Goal: Task Accomplishment & Management: Complete application form

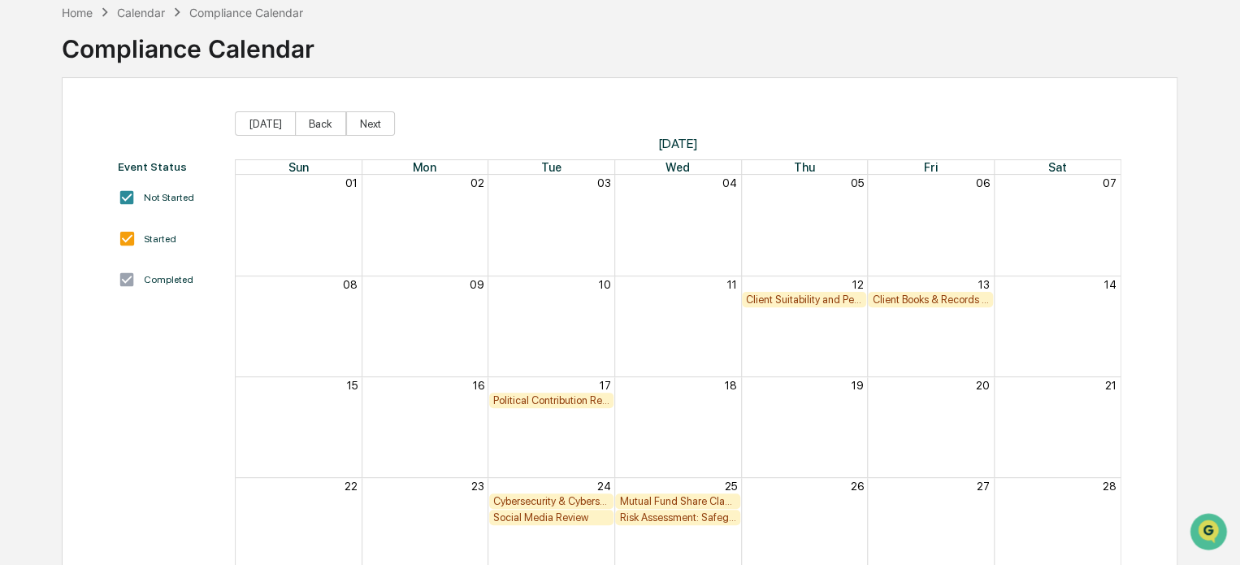
click at [551, 516] on div "Social Media Review" at bounding box center [551, 517] width 117 height 12
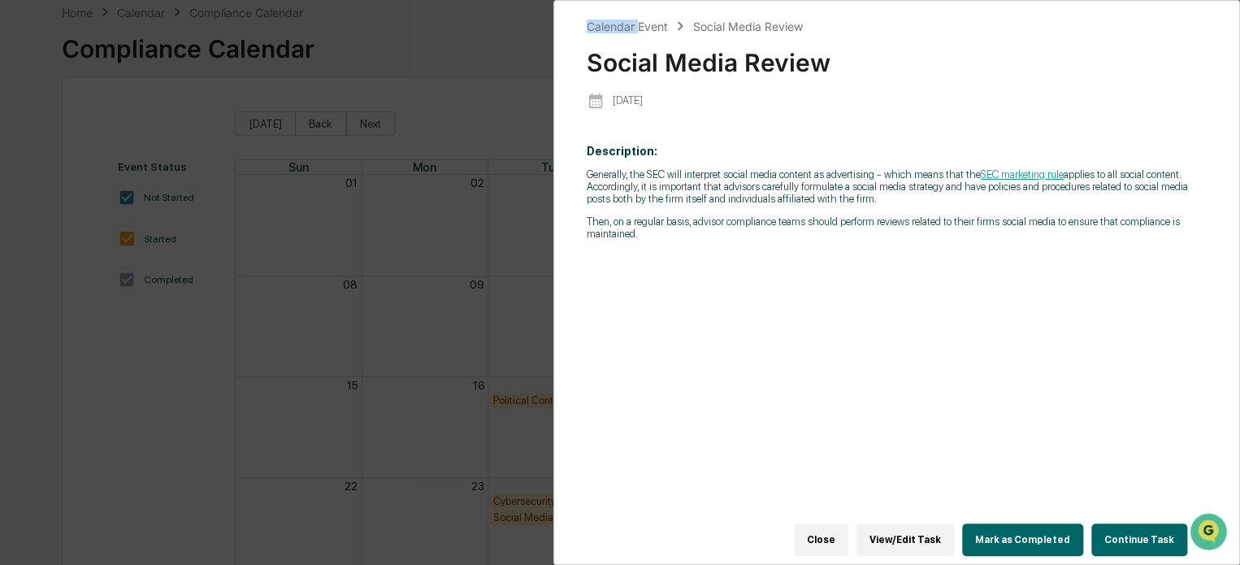
click at [551, 516] on div "Calendar Event Social Media Review Social Media Review [DATE] Description: Gene…" at bounding box center [620, 282] width 1240 height 565
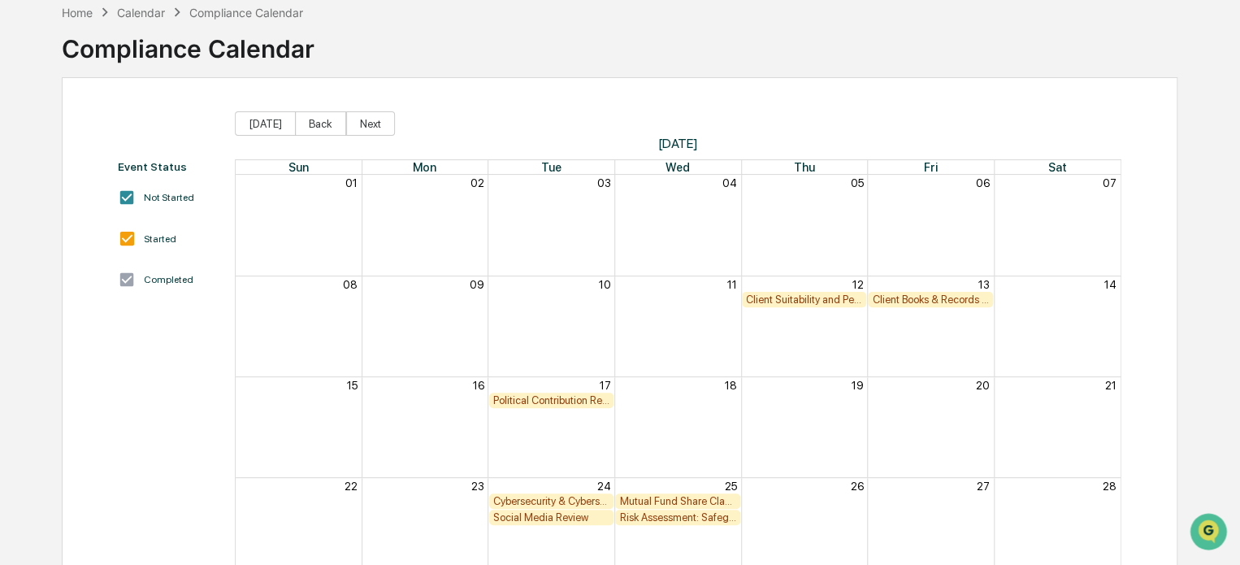
click at [559, 516] on div "Social Media Review" at bounding box center [551, 517] width 117 height 12
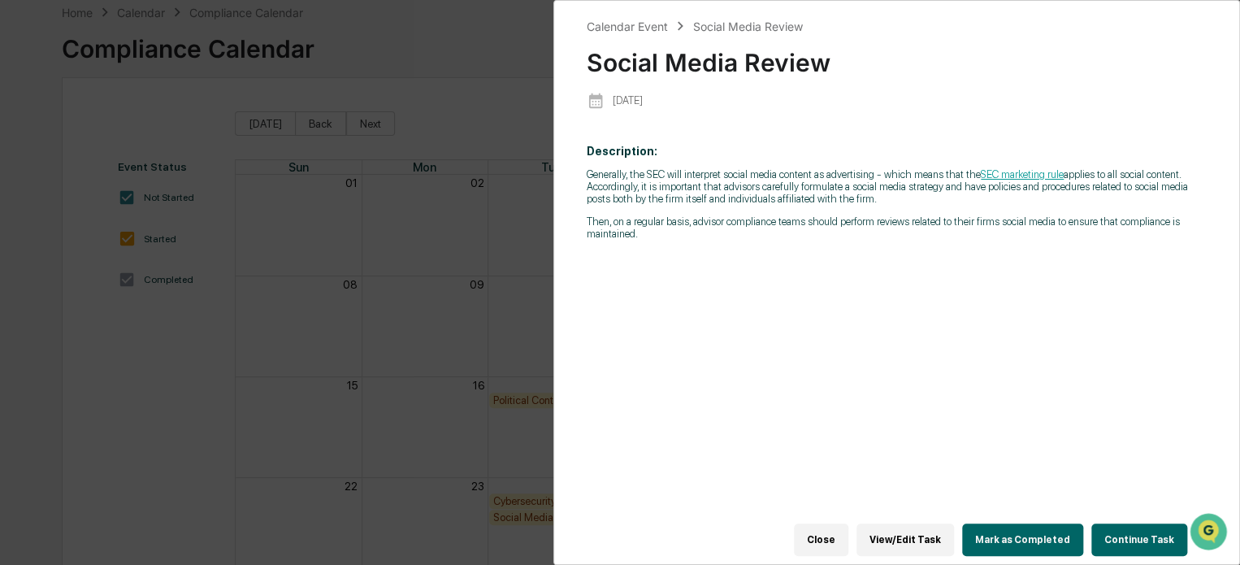
click at [1040, 523] on button "Mark as Completed" at bounding box center [1022, 539] width 121 height 33
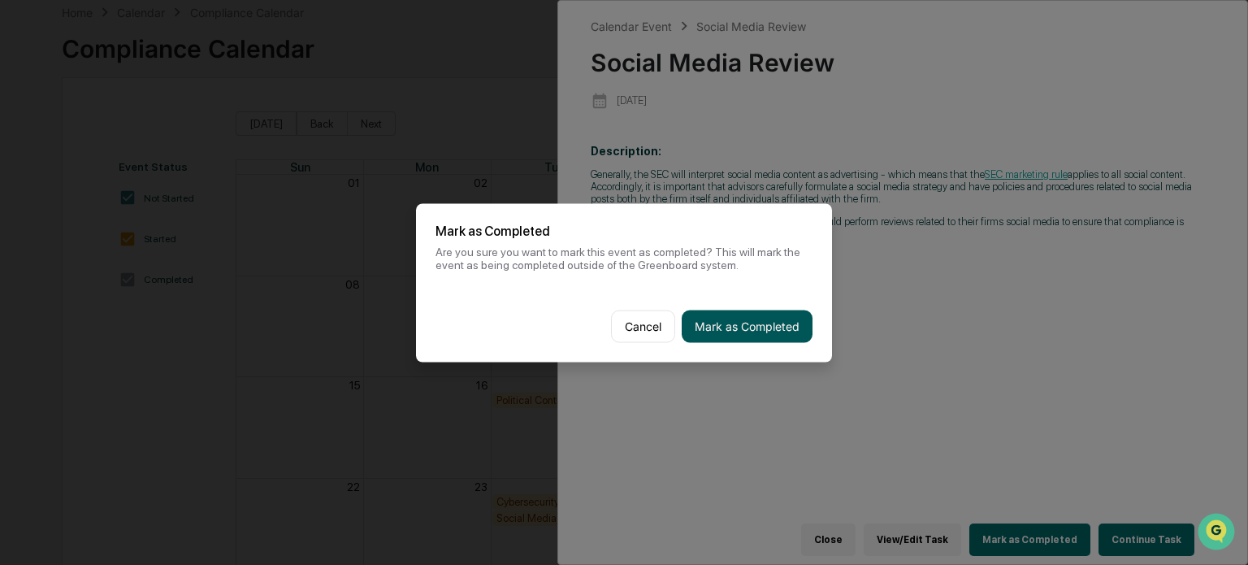
click at [787, 335] on button "Mark as Completed" at bounding box center [747, 326] width 131 height 33
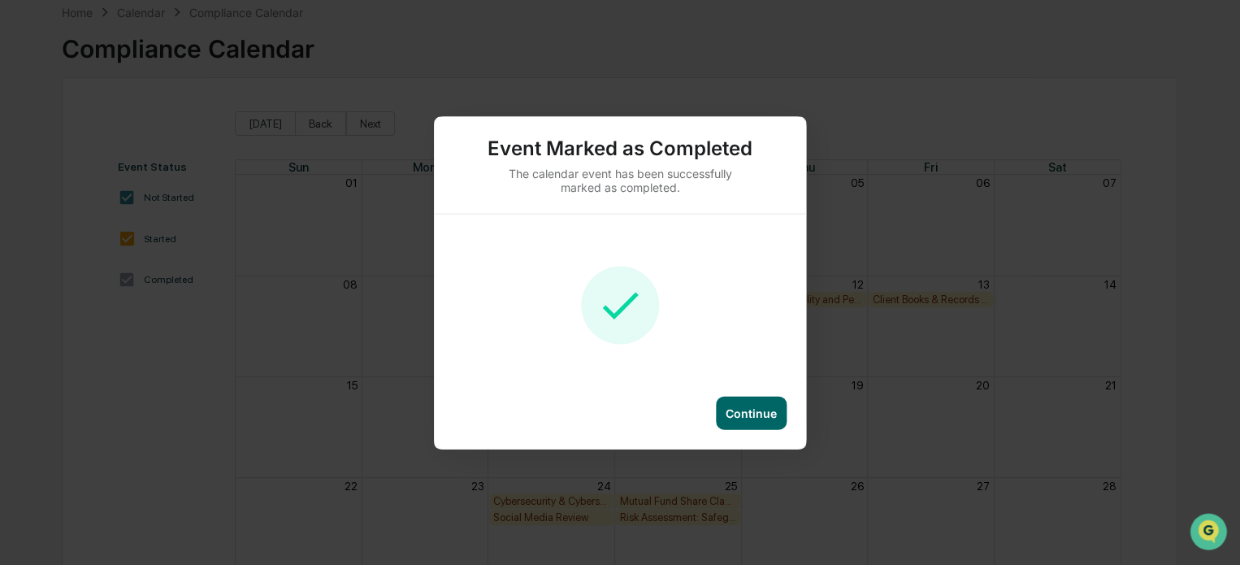
click at [748, 405] on div "Continue" at bounding box center [751, 412] width 51 height 14
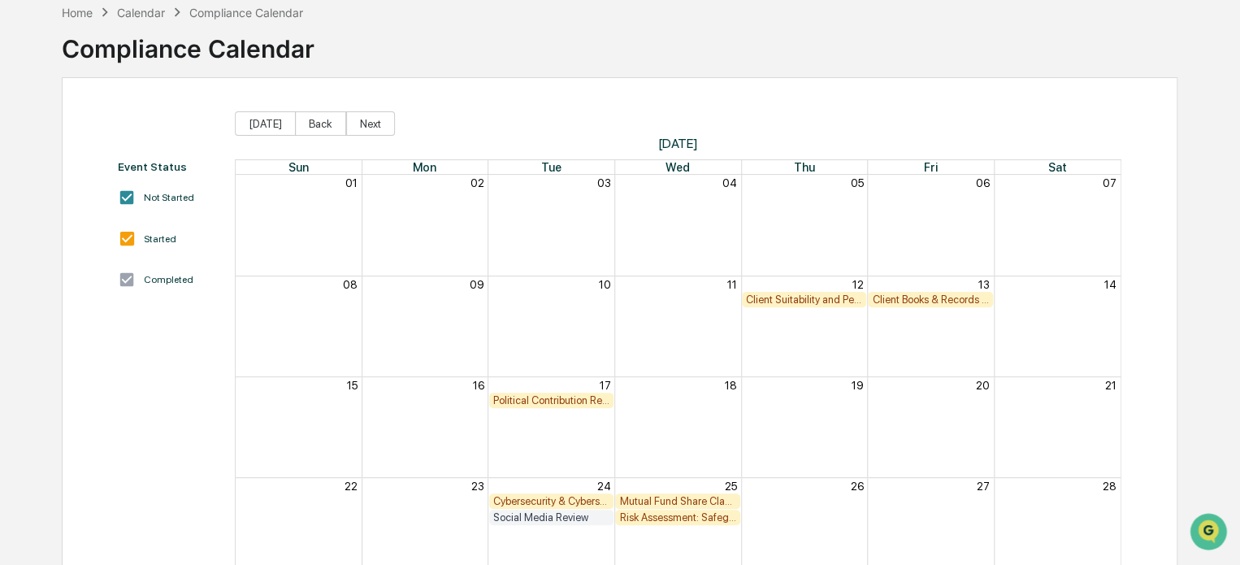
click at [589, 496] on div "Cybersecurity & Cybersecurity Policy Review" at bounding box center [551, 501] width 117 height 12
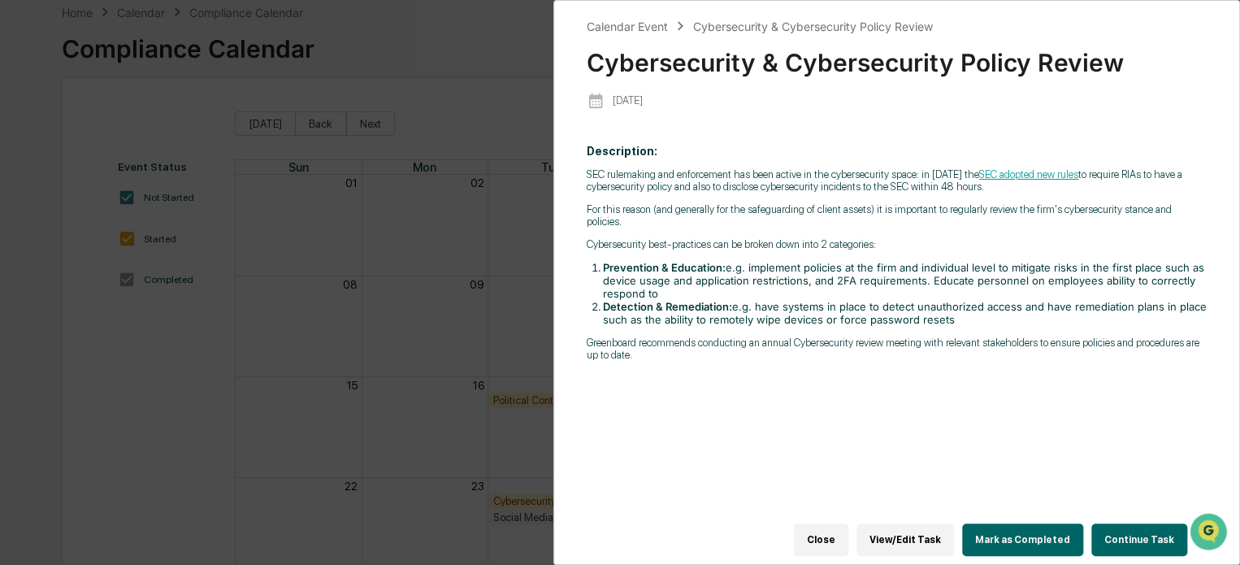
click at [1014, 527] on button "Mark as Completed" at bounding box center [1022, 539] width 121 height 33
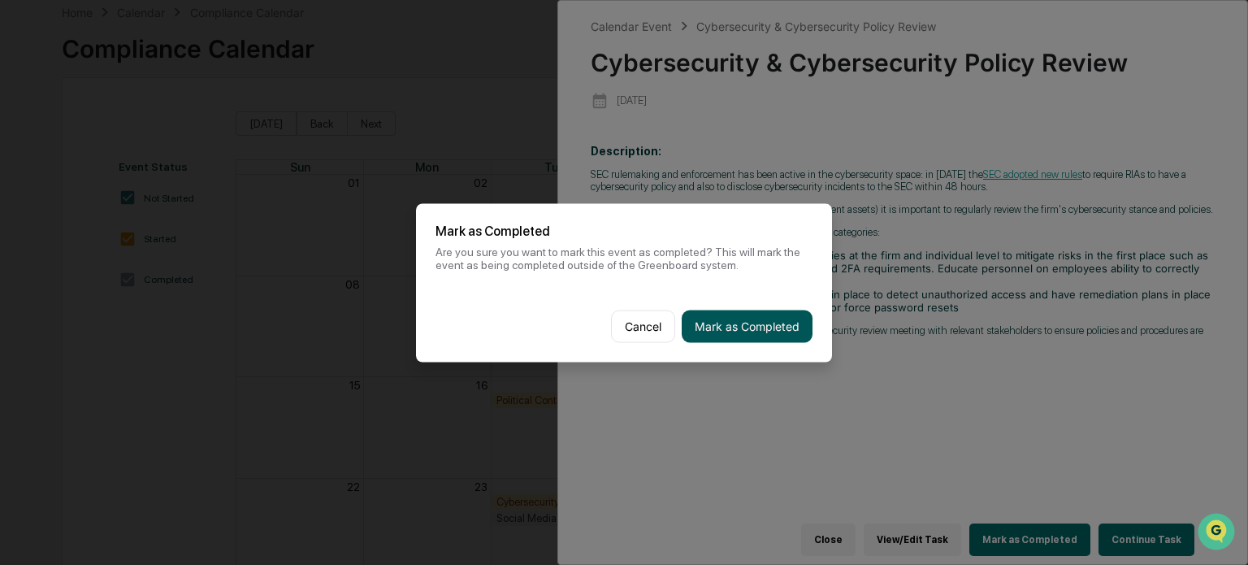
click at [702, 321] on button "Mark as Completed" at bounding box center [747, 326] width 131 height 33
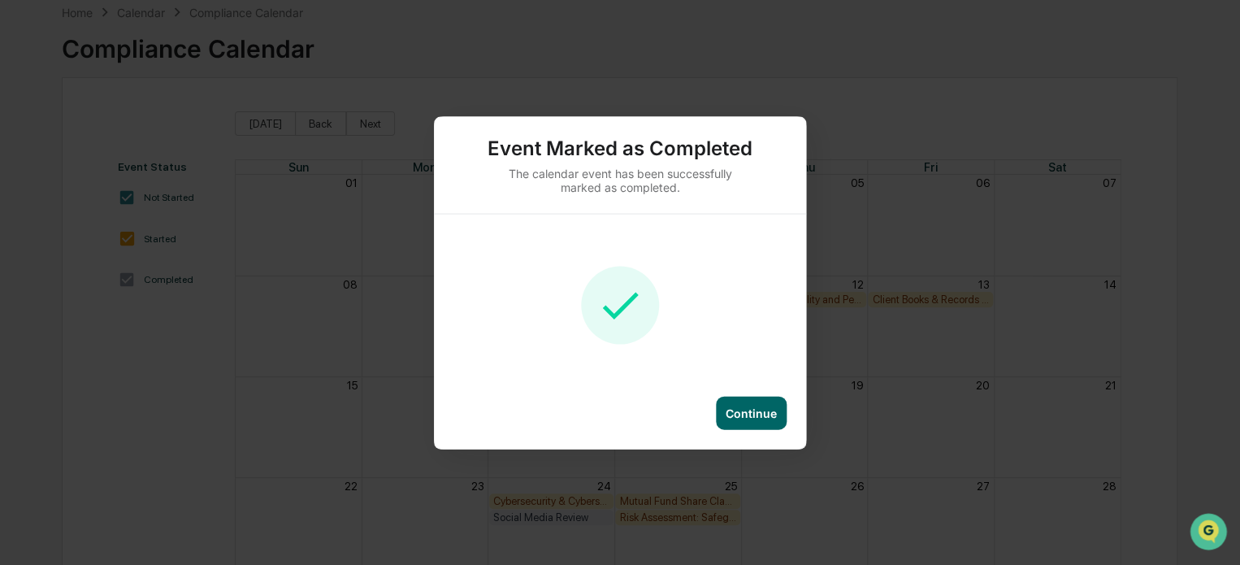
click at [741, 410] on div "Continue" at bounding box center [751, 412] width 51 height 14
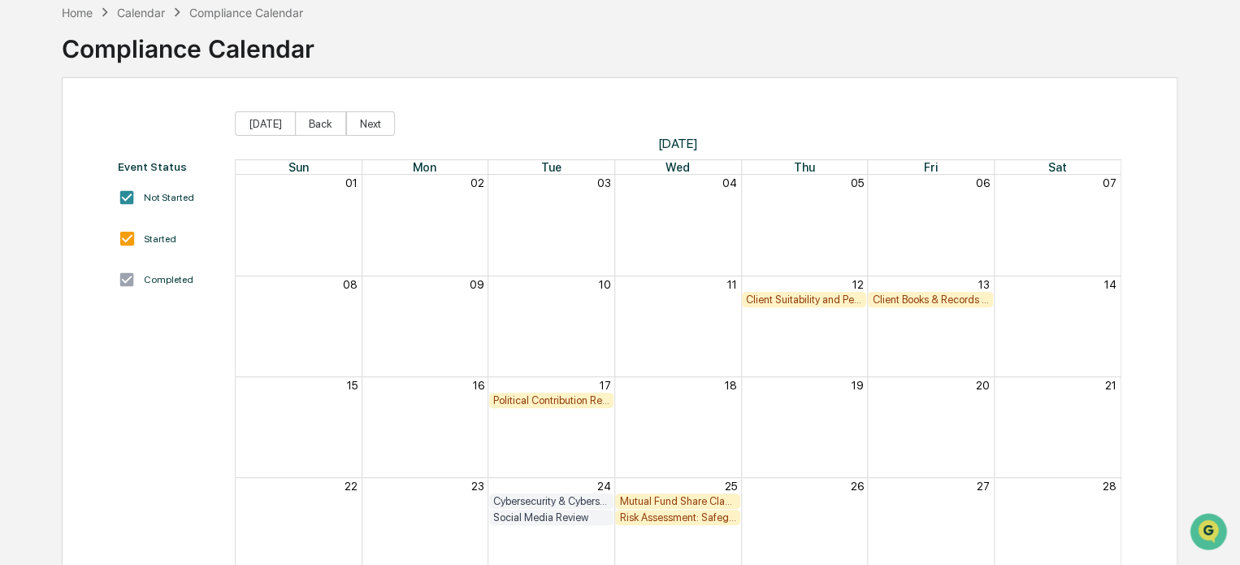
click at [679, 518] on div "Risk Assessment: Safeguarding Client Assets/Custody" at bounding box center [677, 517] width 117 height 12
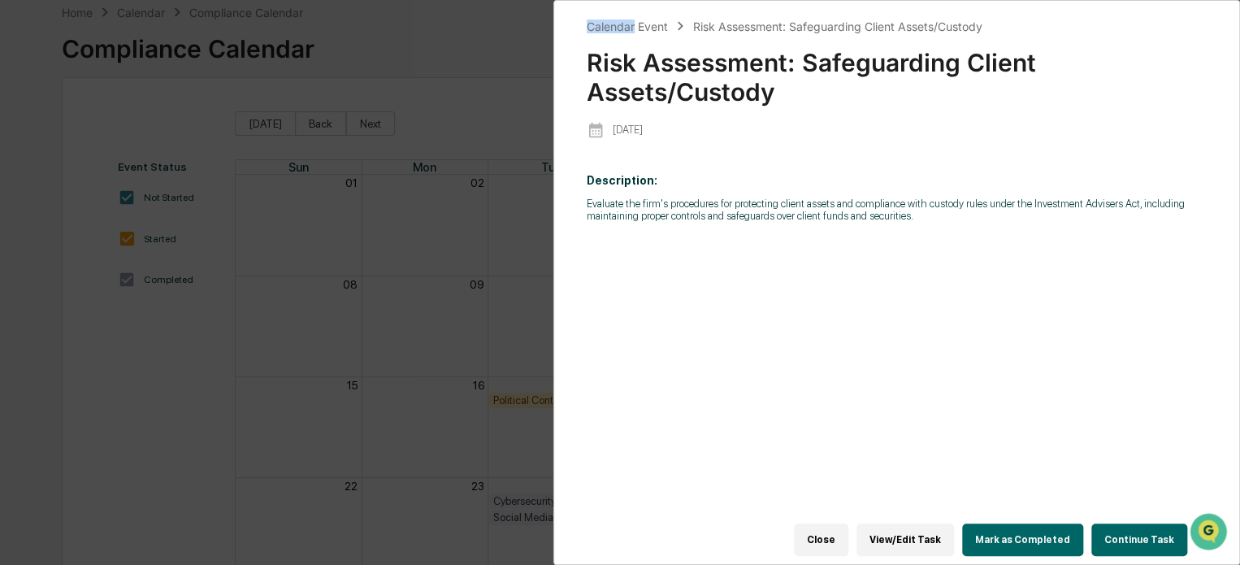
click at [681, 517] on div "Calendar Event Risk Assessment: Safeguarding Client Assets/Custody Risk Assessm…" at bounding box center [620, 282] width 1240 height 565
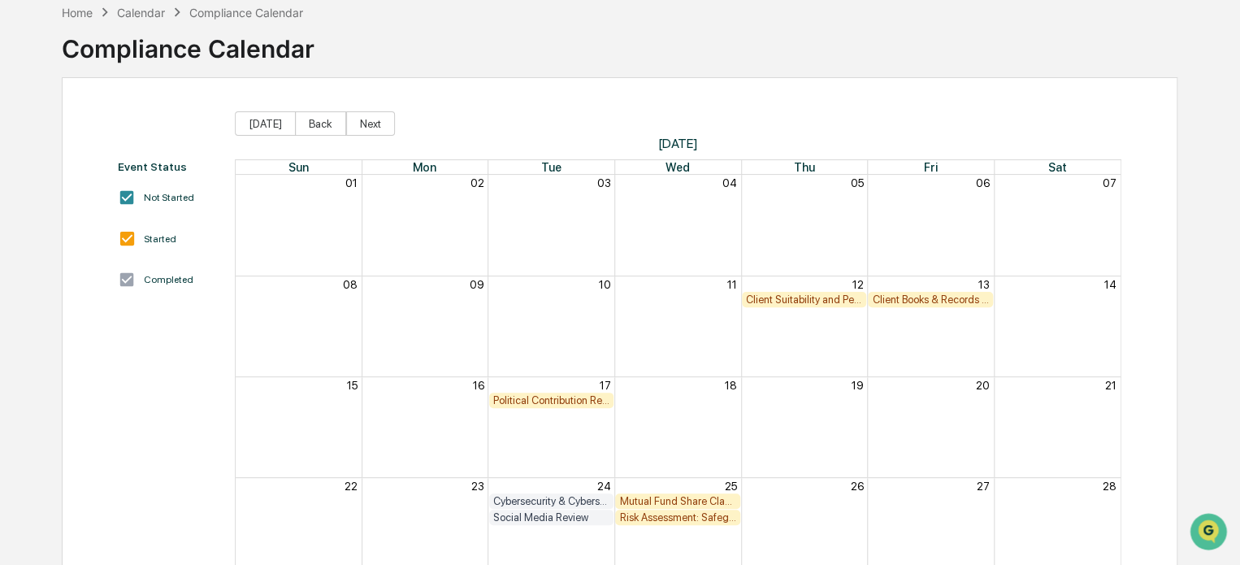
click at [679, 514] on div "Risk Assessment: Safeguarding Client Assets/Custody" at bounding box center [677, 517] width 117 height 12
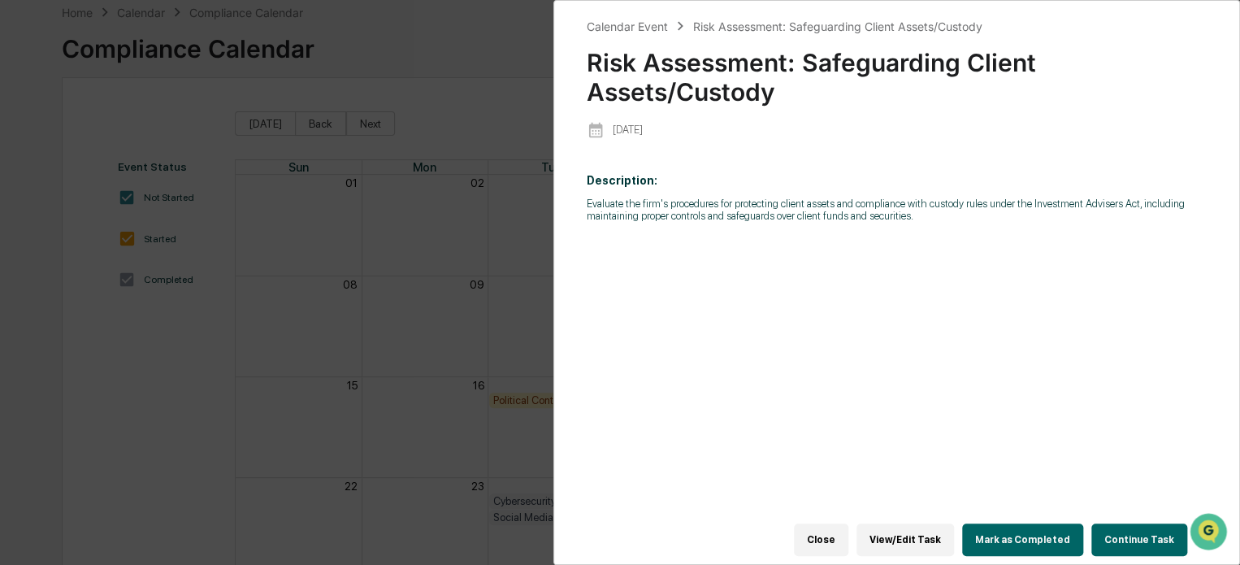
click at [1038, 529] on button "Mark as Completed" at bounding box center [1022, 539] width 121 height 33
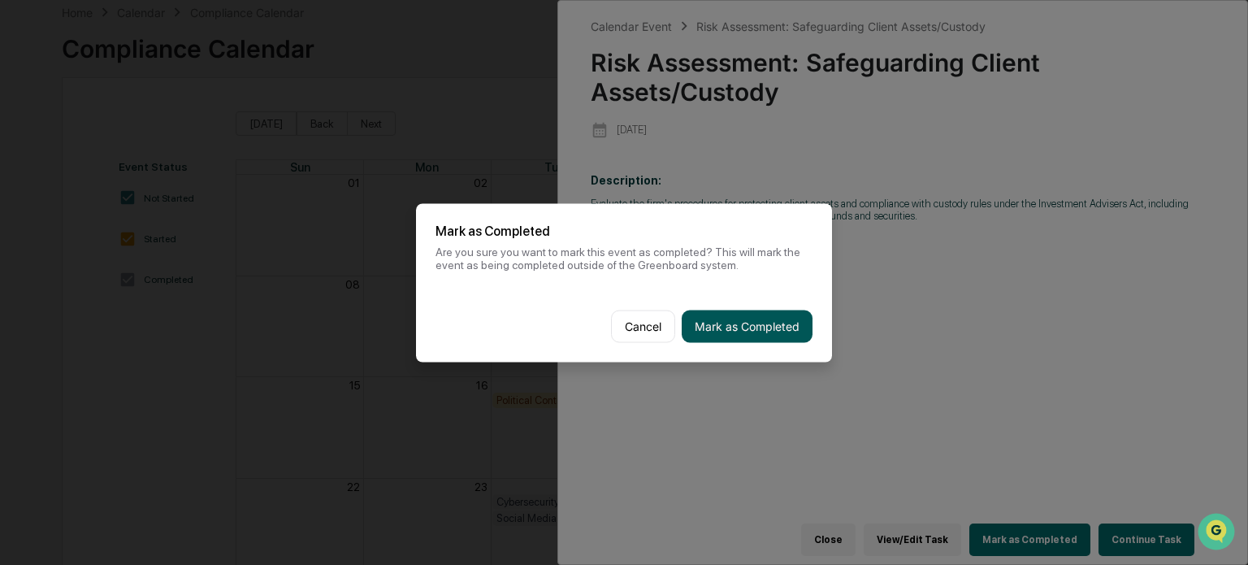
click at [771, 332] on button "Mark as Completed" at bounding box center [747, 326] width 131 height 33
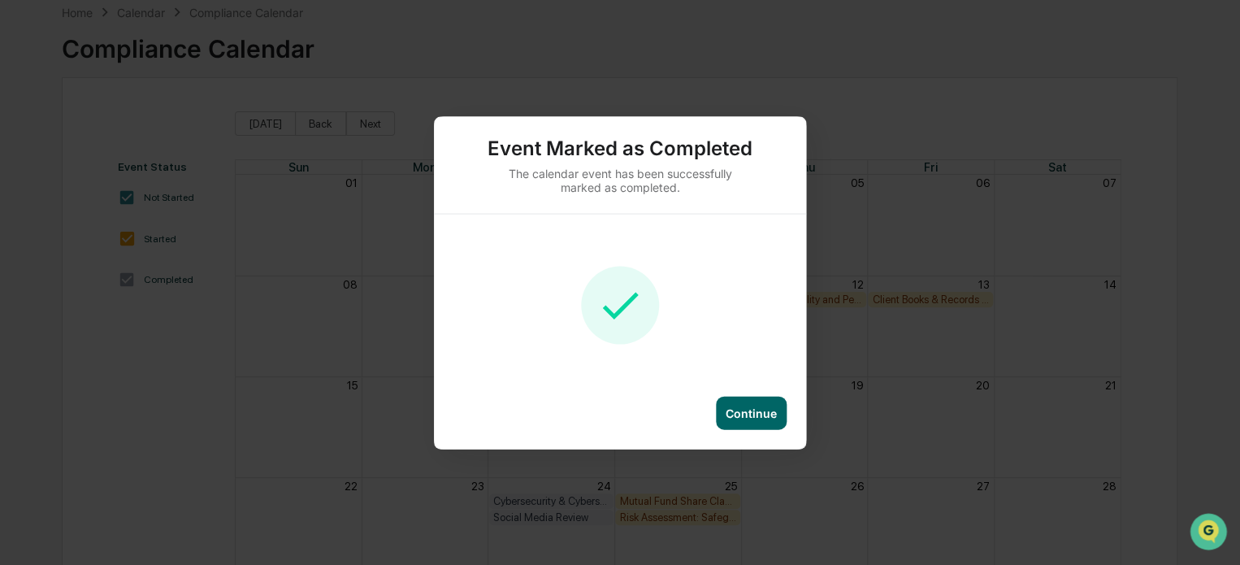
click at [744, 406] on div "Continue" at bounding box center [751, 412] width 51 height 14
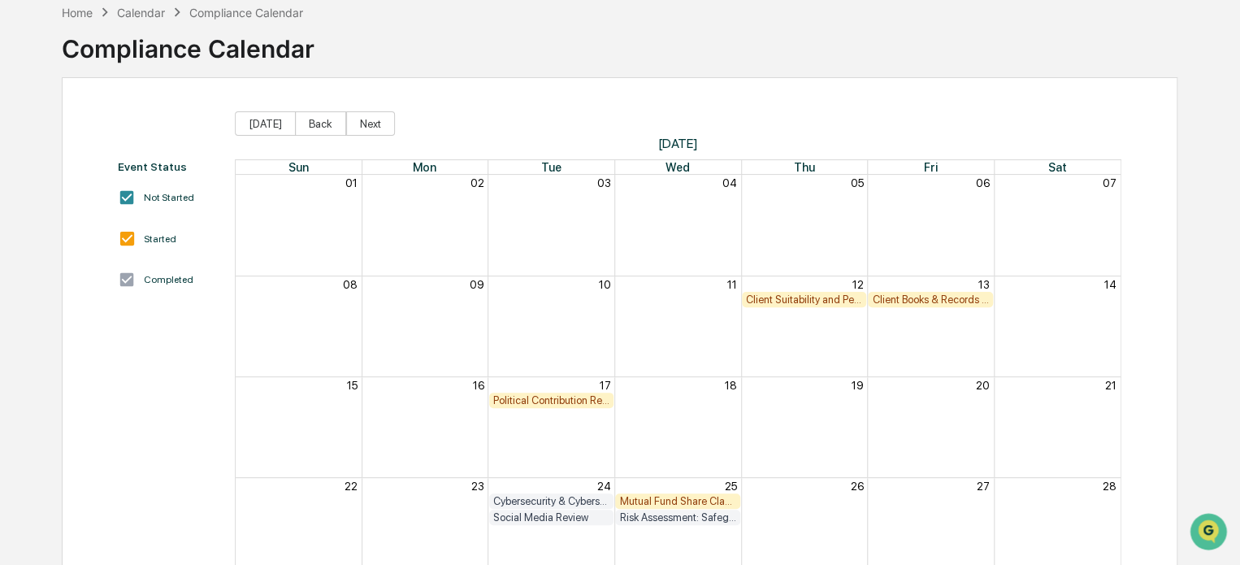
click at [813, 295] on div "Client Suitability and Performance Review" at bounding box center [804, 299] width 117 height 12
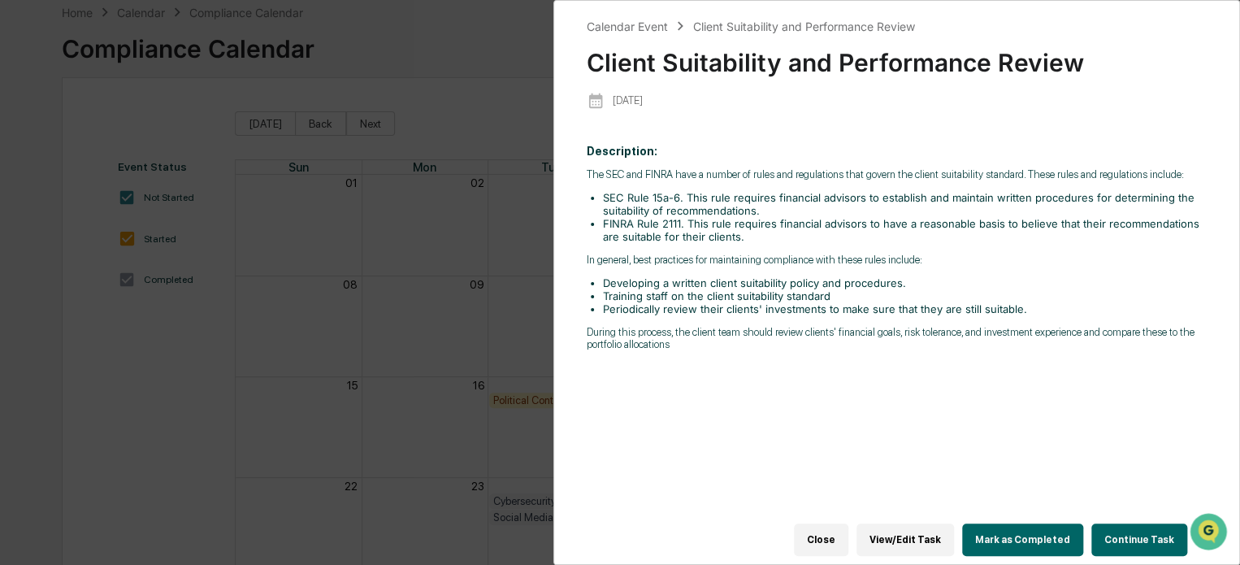
click at [839, 524] on button "Close" at bounding box center [821, 539] width 54 height 33
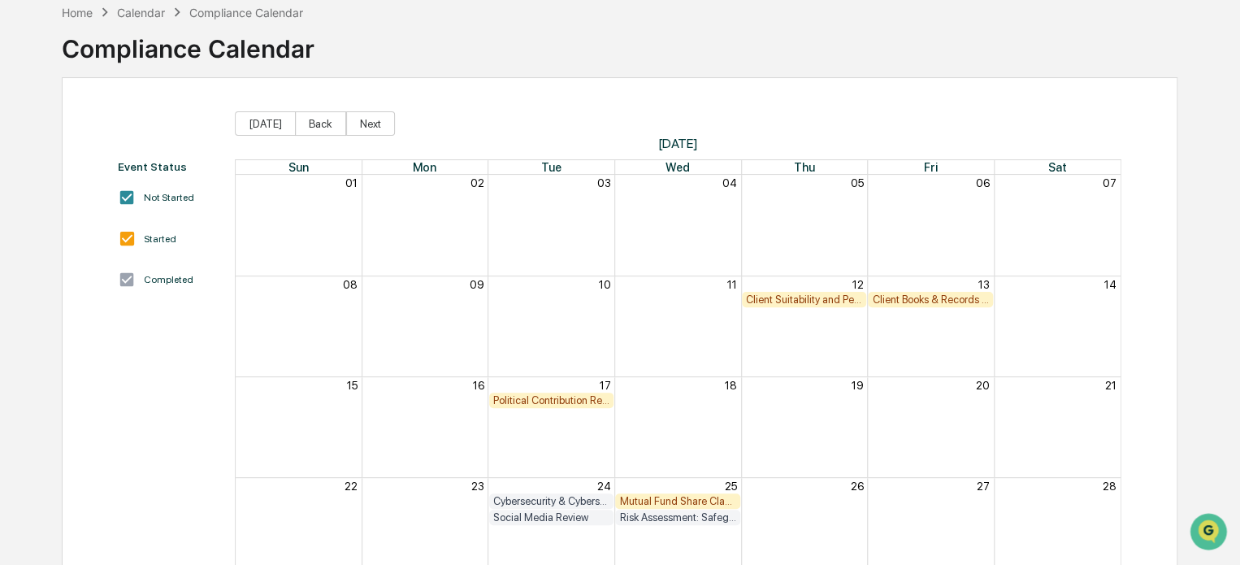
click at [923, 299] on div "Client Books & Records Review" at bounding box center [930, 299] width 117 height 12
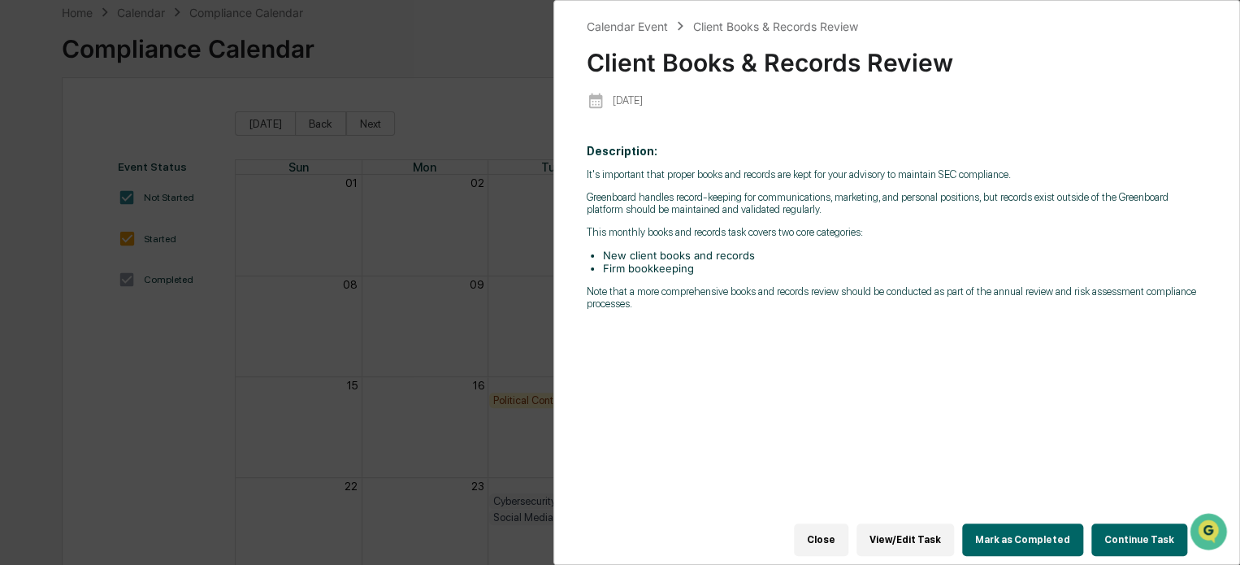
click at [923, 298] on div "Calendar Event Client Books & Records Review Client Books & Records Review 2025…" at bounding box center [620, 282] width 1240 height 565
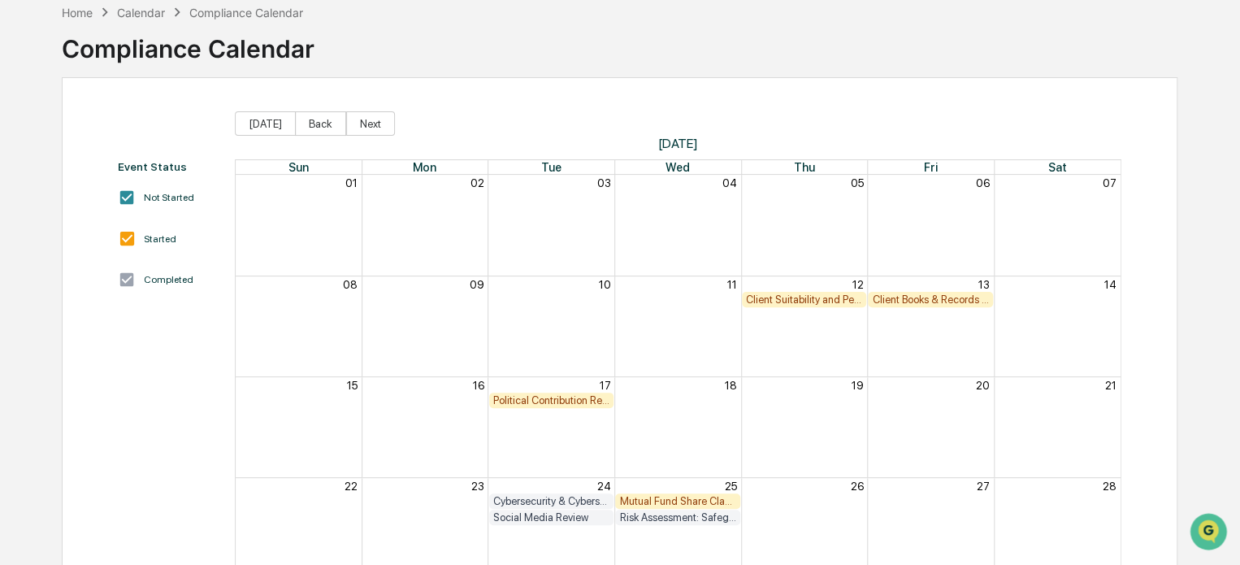
click at [919, 297] on div "Client Books & Records Review" at bounding box center [930, 299] width 117 height 12
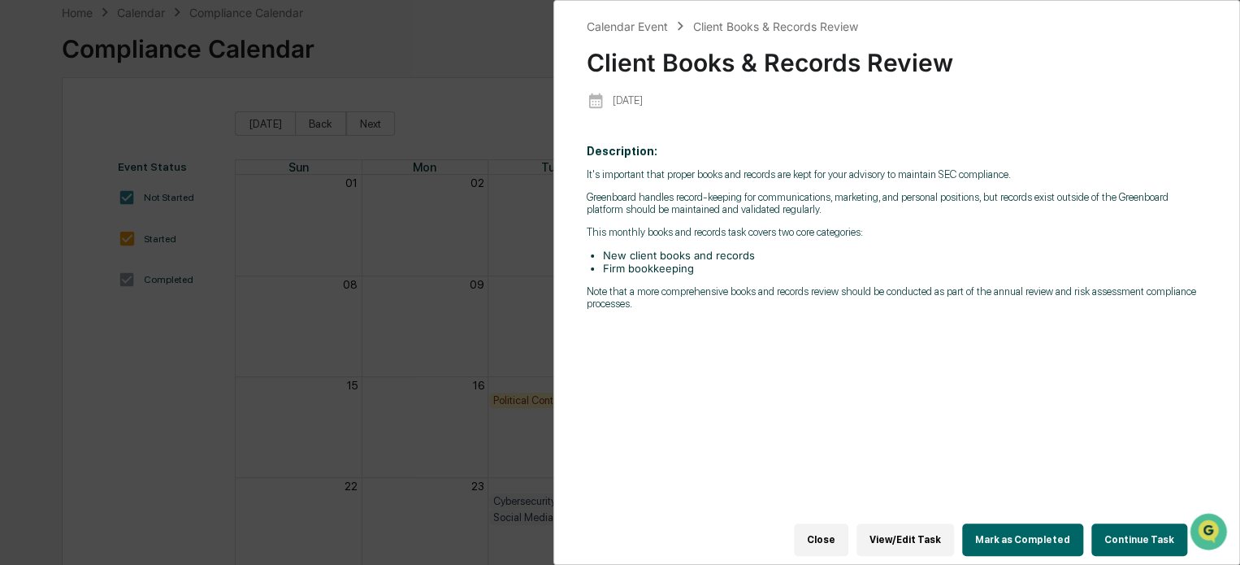
click at [1009, 532] on button "Mark as Completed" at bounding box center [1022, 539] width 121 height 33
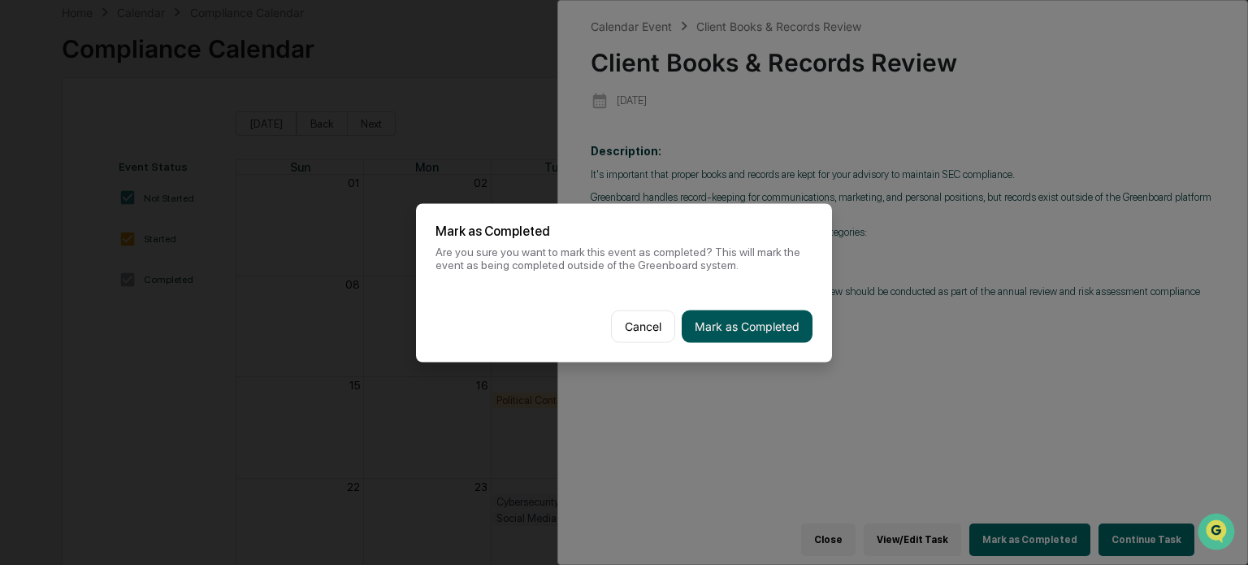
click at [783, 332] on button "Mark as Completed" at bounding box center [747, 326] width 131 height 33
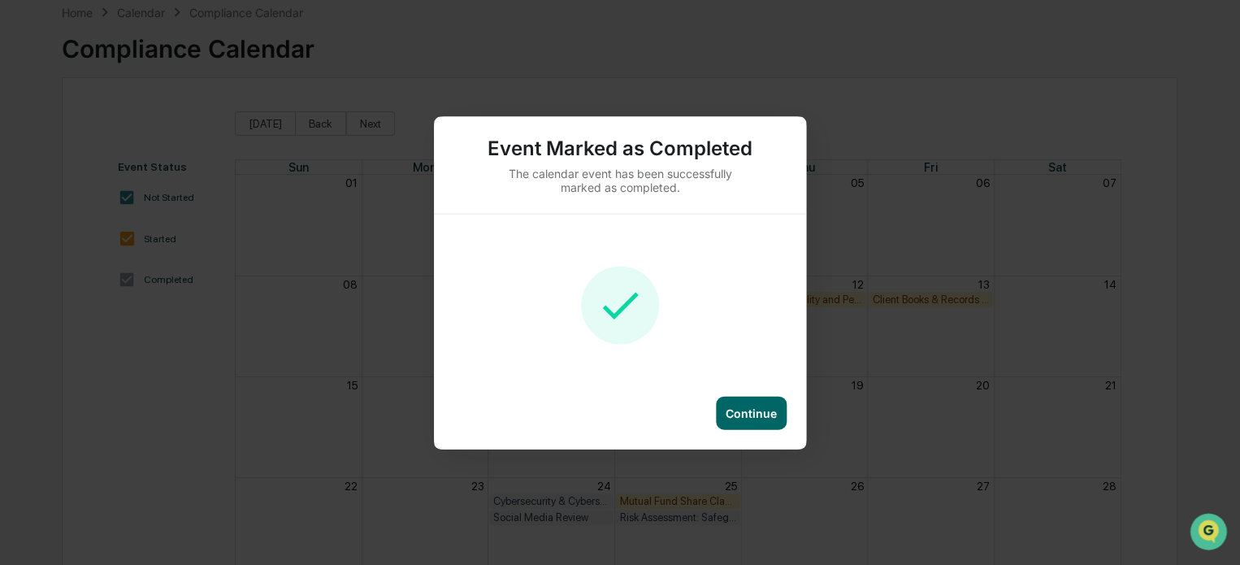
drag, startPoint x: 752, startPoint y: 412, endPoint x: 751, endPoint y: 404, distance: 8.2
click at [752, 409] on div "Continue" at bounding box center [751, 412] width 51 height 14
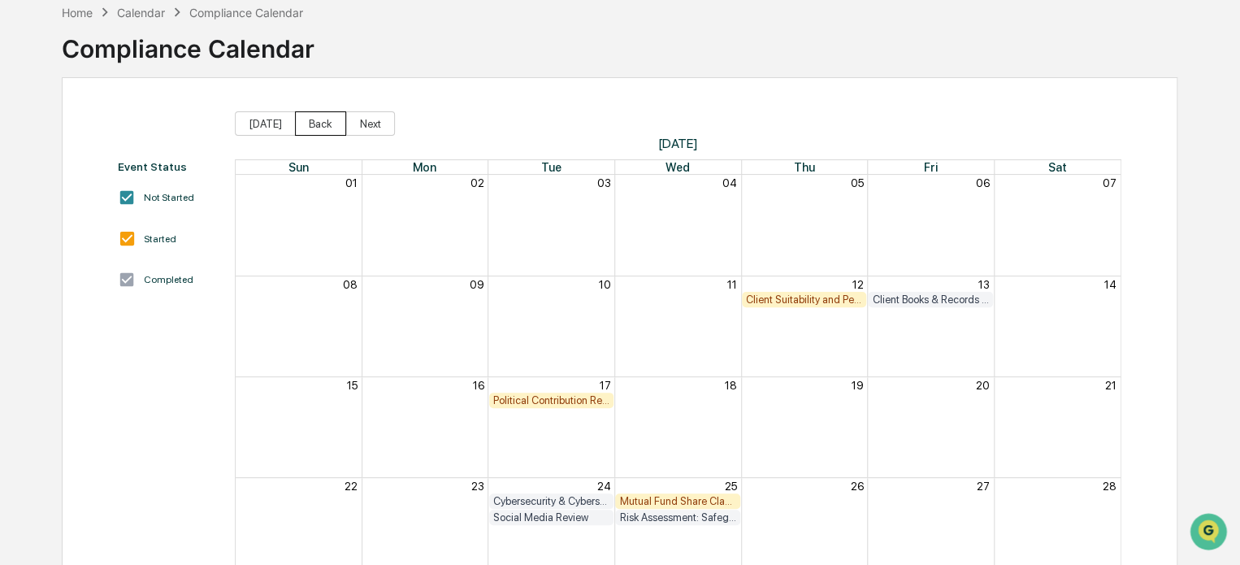
click at [319, 116] on button "Back" at bounding box center [320, 123] width 51 height 24
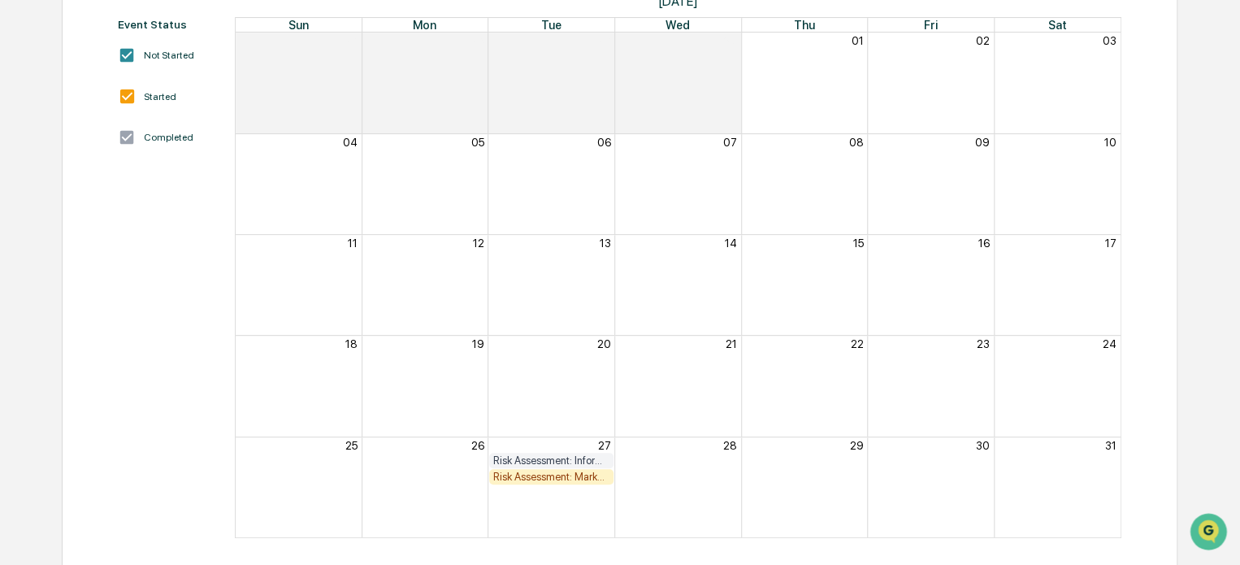
scroll to position [230, 0]
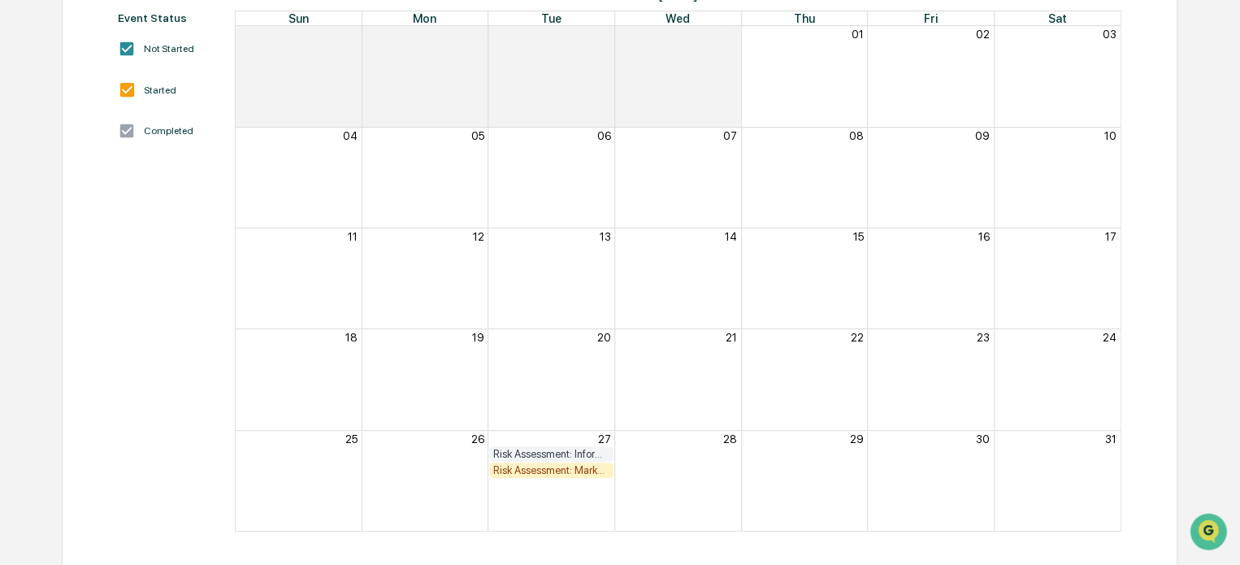
click at [546, 465] on div "Risk Assessment: Marketing/Performance" at bounding box center [551, 470] width 117 height 12
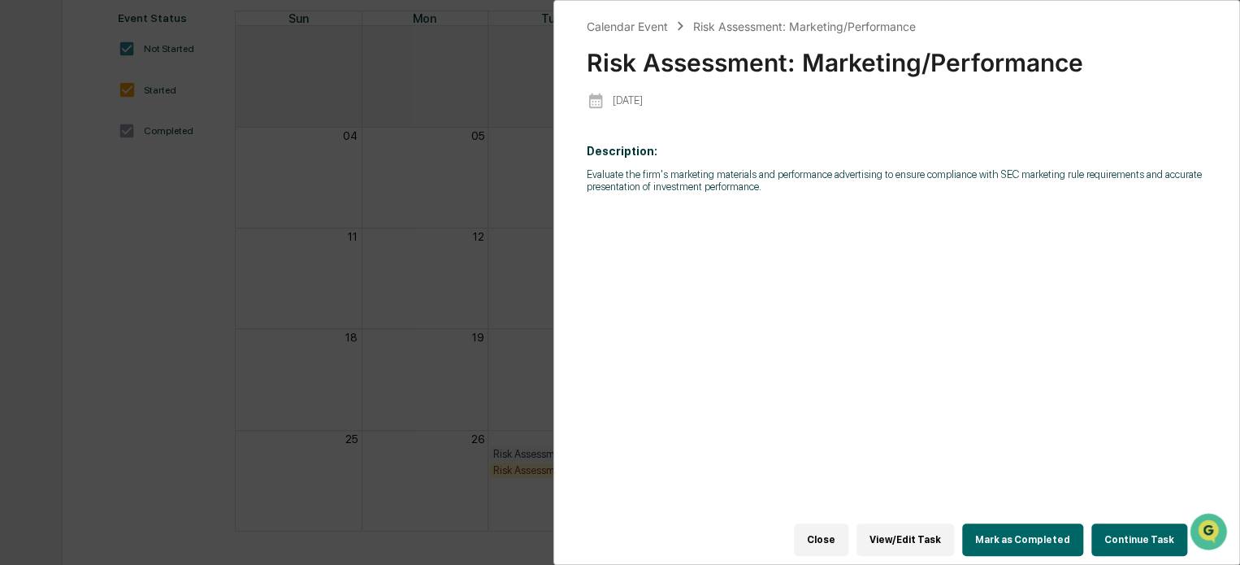
click at [1014, 523] on button "Mark as Completed" at bounding box center [1022, 539] width 121 height 33
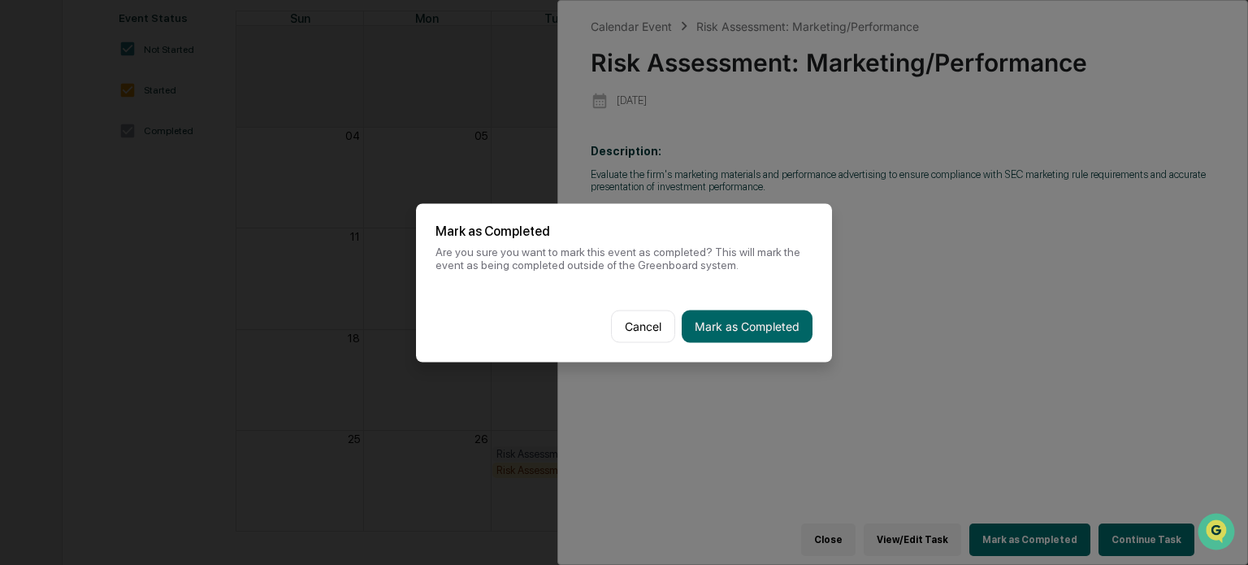
click at [763, 332] on button "Mark as Completed" at bounding box center [747, 326] width 131 height 33
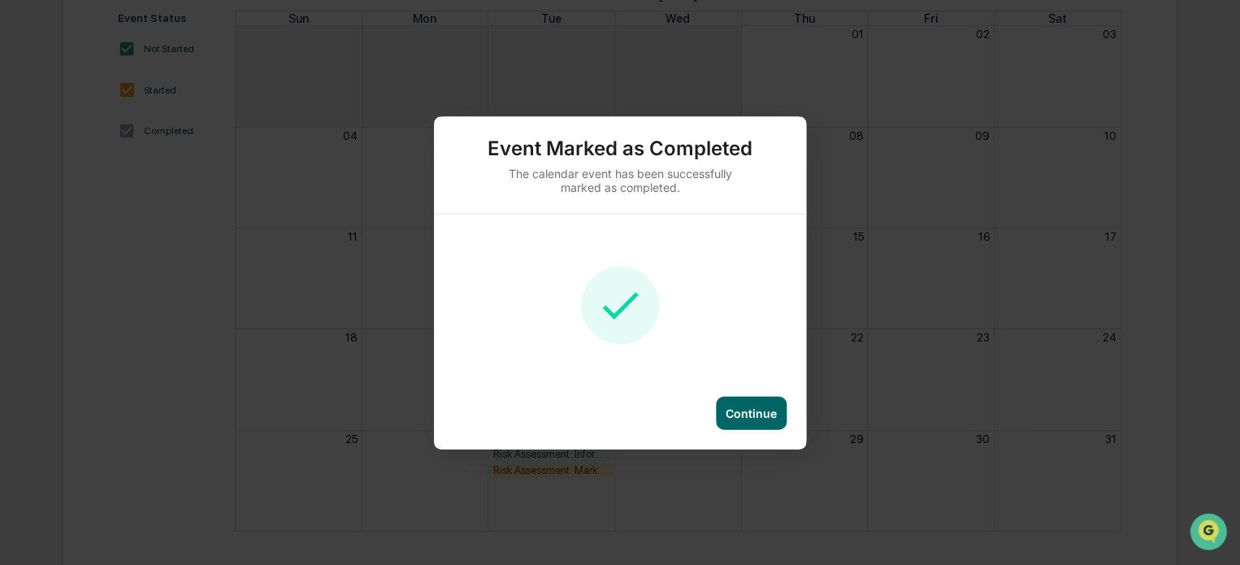
click at [731, 414] on div "Continue" at bounding box center [751, 412] width 51 height 14
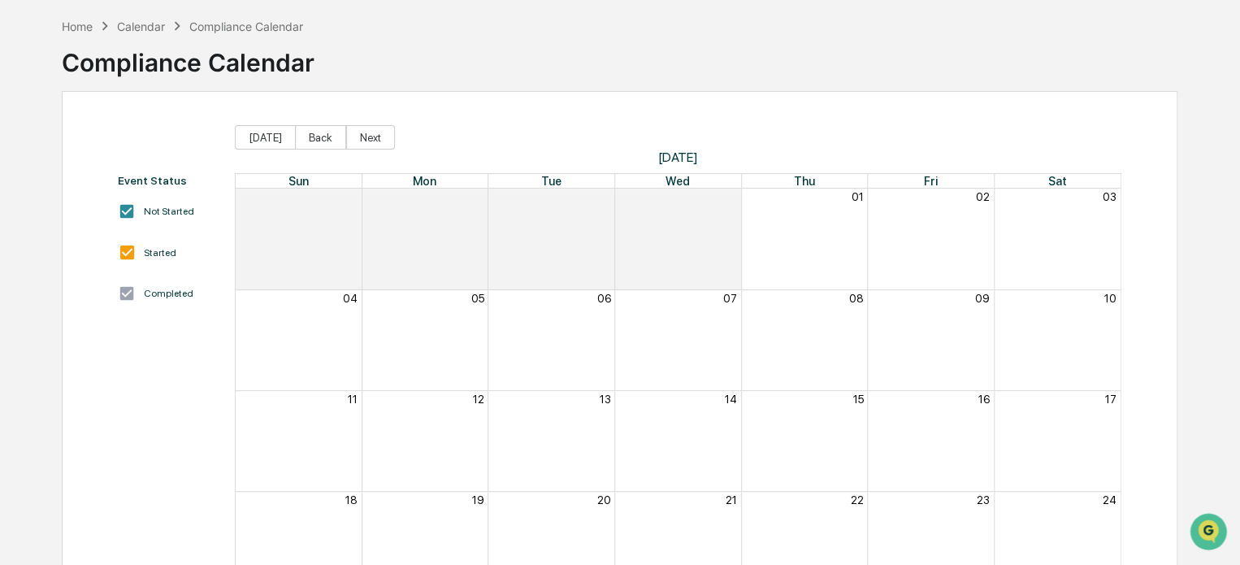
scroll to position [0, 0]
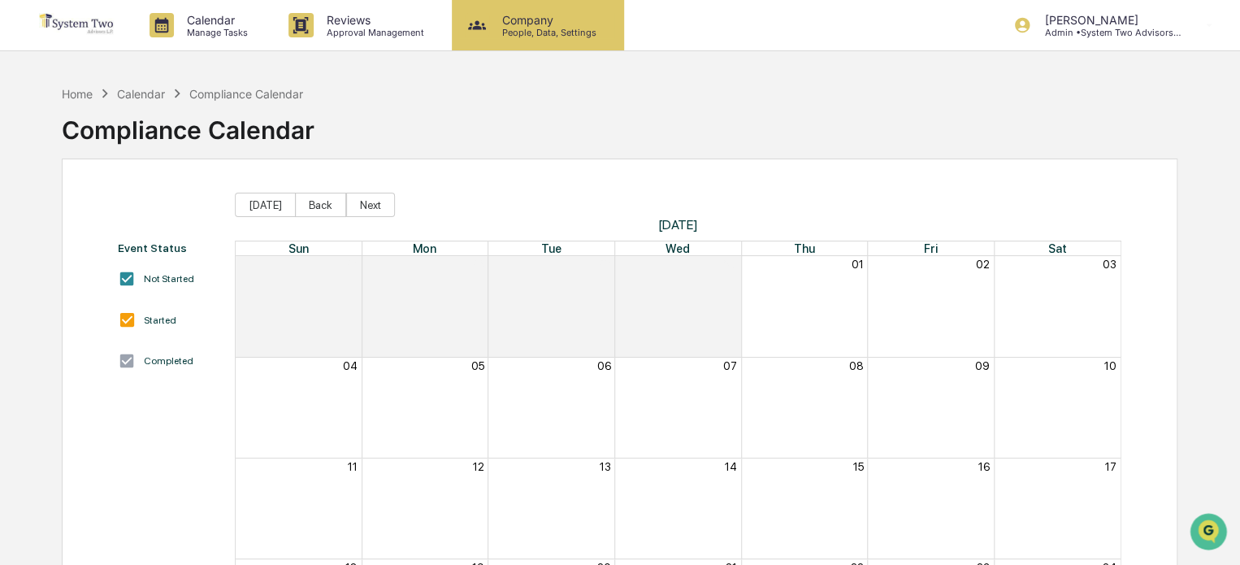
click at [522, 22] on p "Company" at bounding box center [546, 20] width 115 height 14
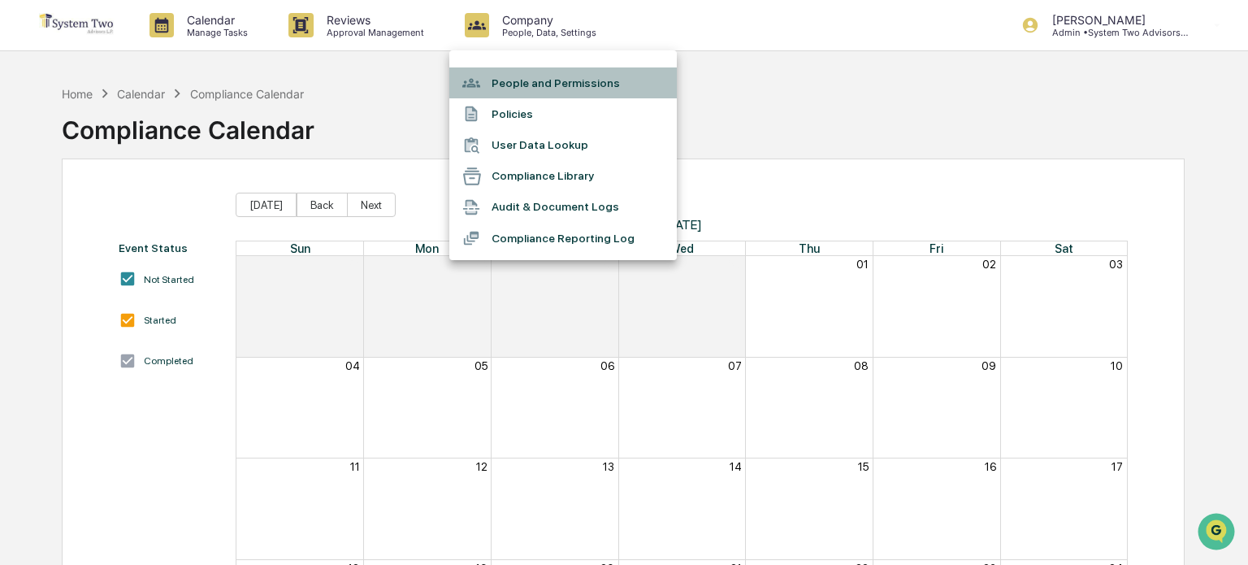
click at [579, 89] on li "People and Permissions" at bounding box center [563, 82] width 228 height 31
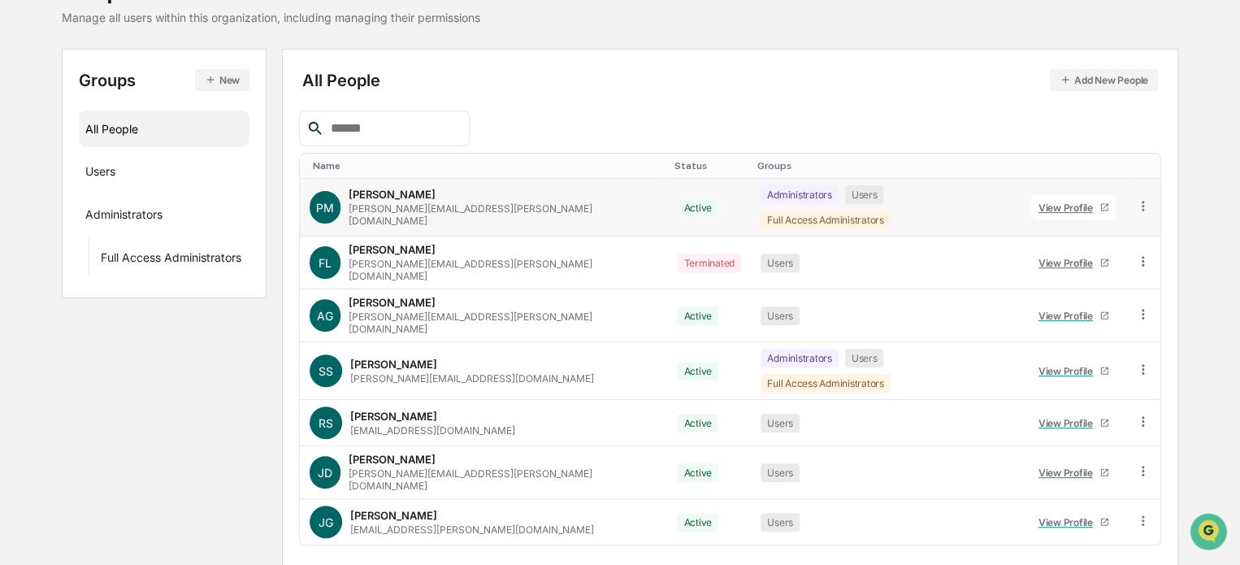
scroll to position [143, 0]
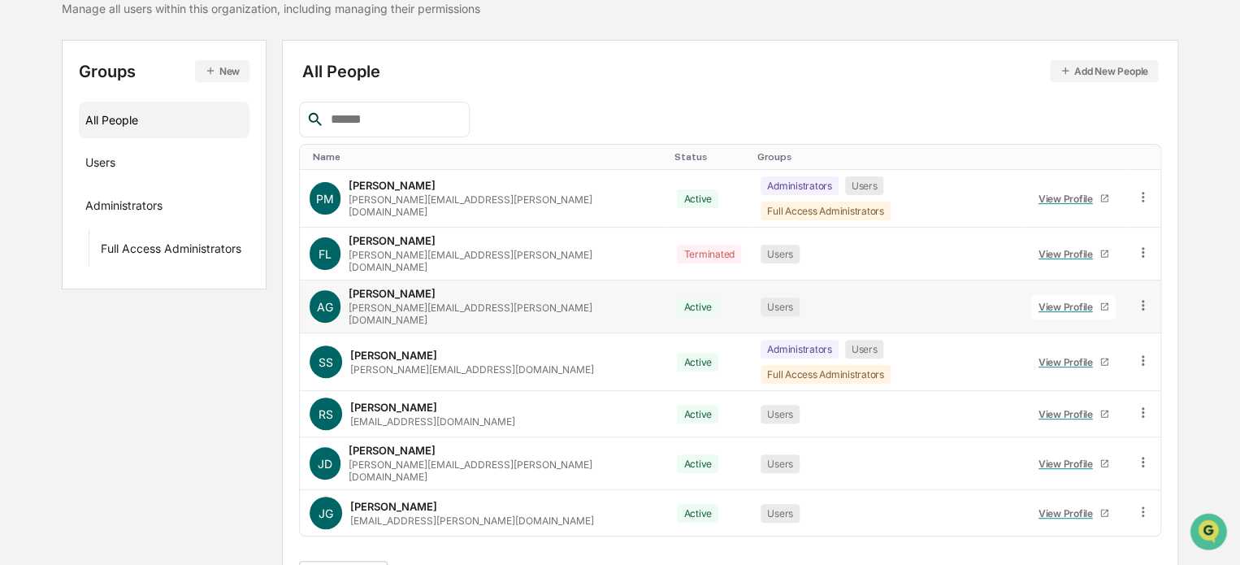
click at [1039, 301] on div "View Profile" at bounding box center [1069, 307] width 61 height 12
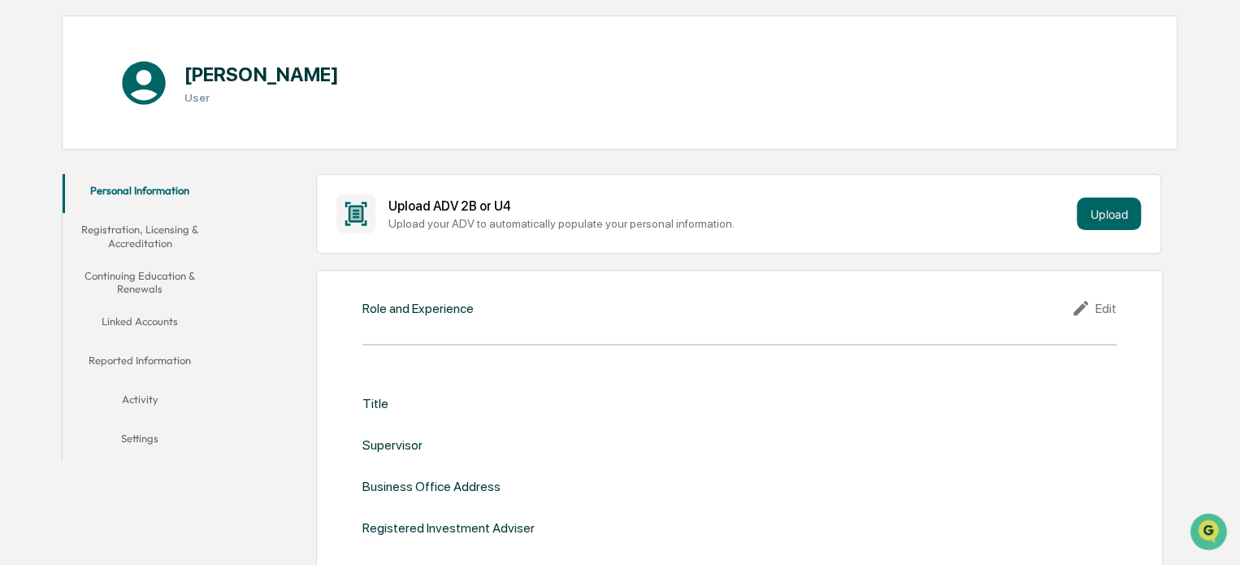
click at [168, 319] on button "Linked Accounts" at bounding box center [140, 324] width 155 height 39
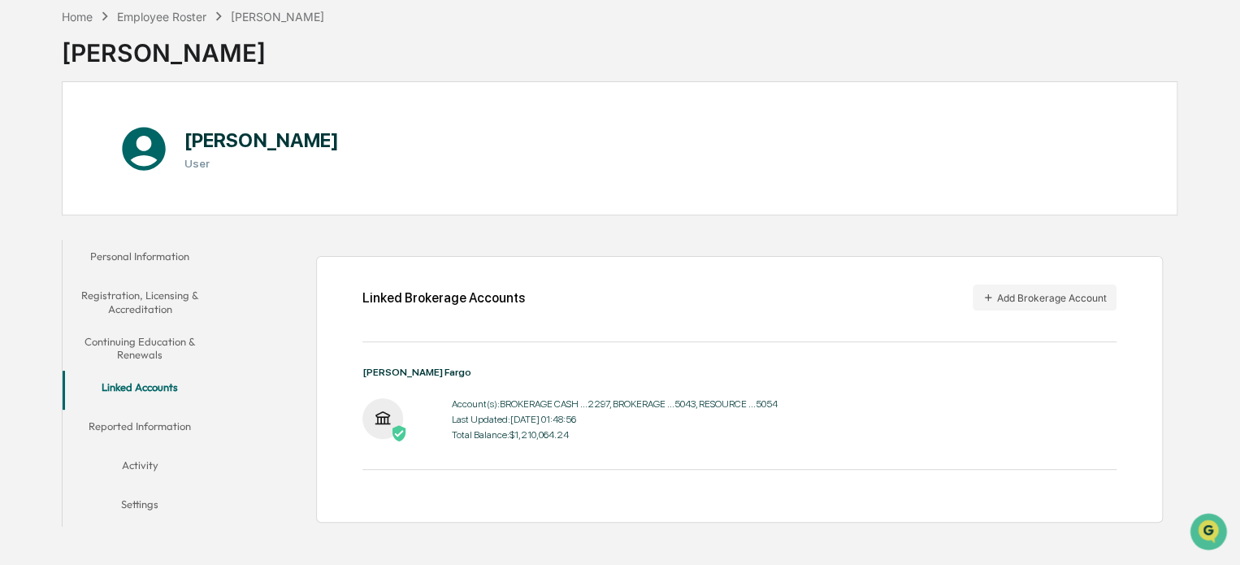
click at [140, 470] on button "Activity" at bounding box center [140, 468] width 155 height 39
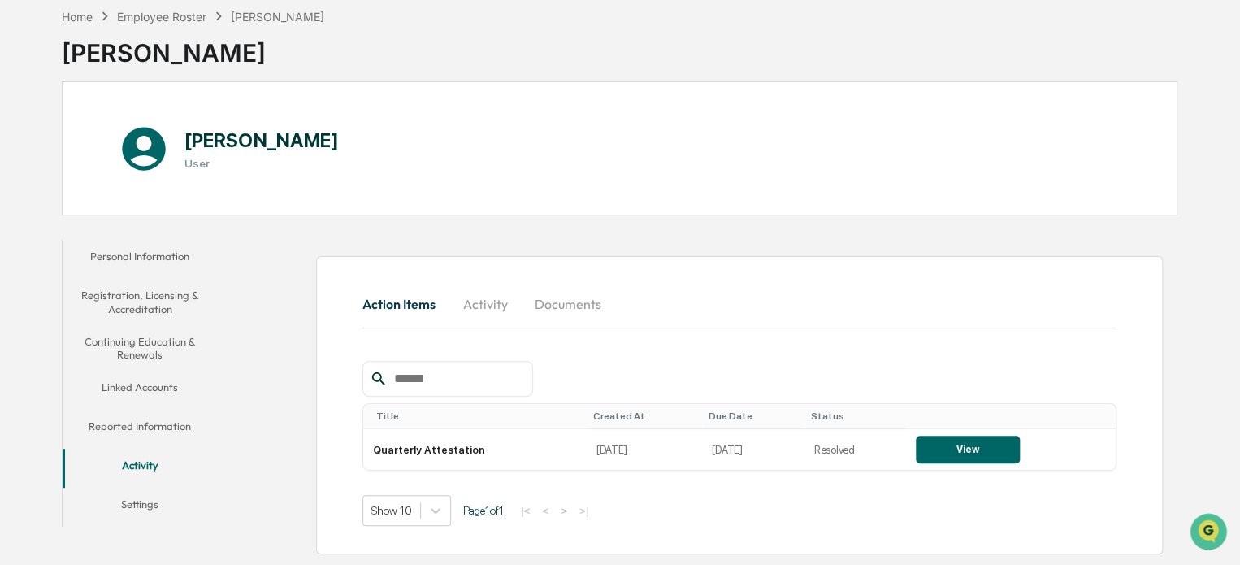
click at [161, 425] on button "Reported Information" at bounding box center [140, 429] width 155 height 39
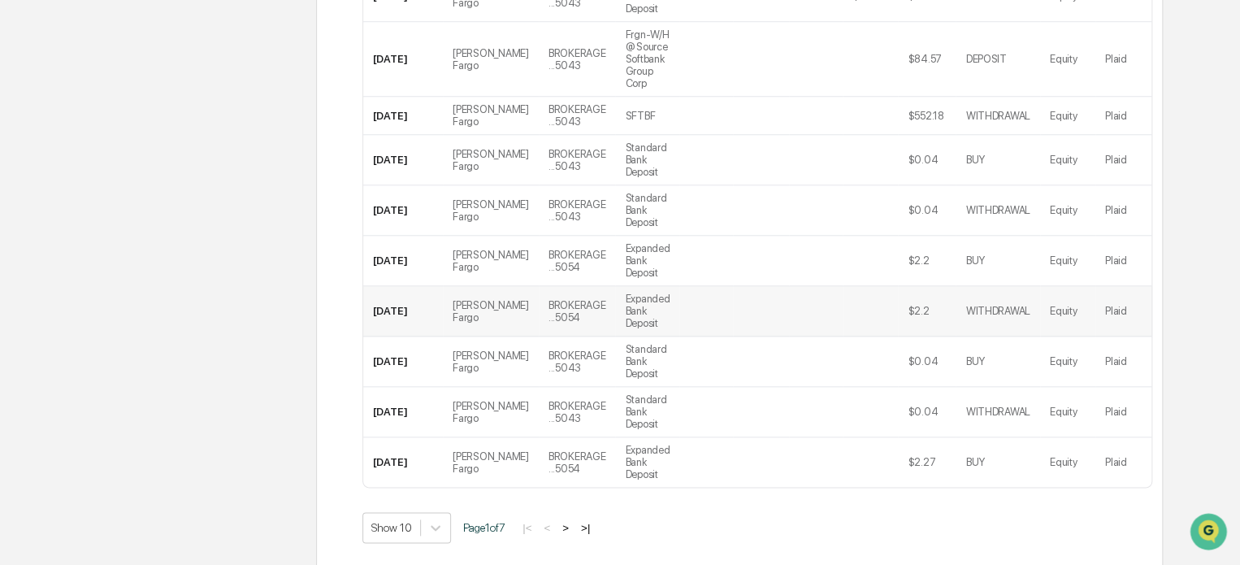
scroll to position [707, 0]
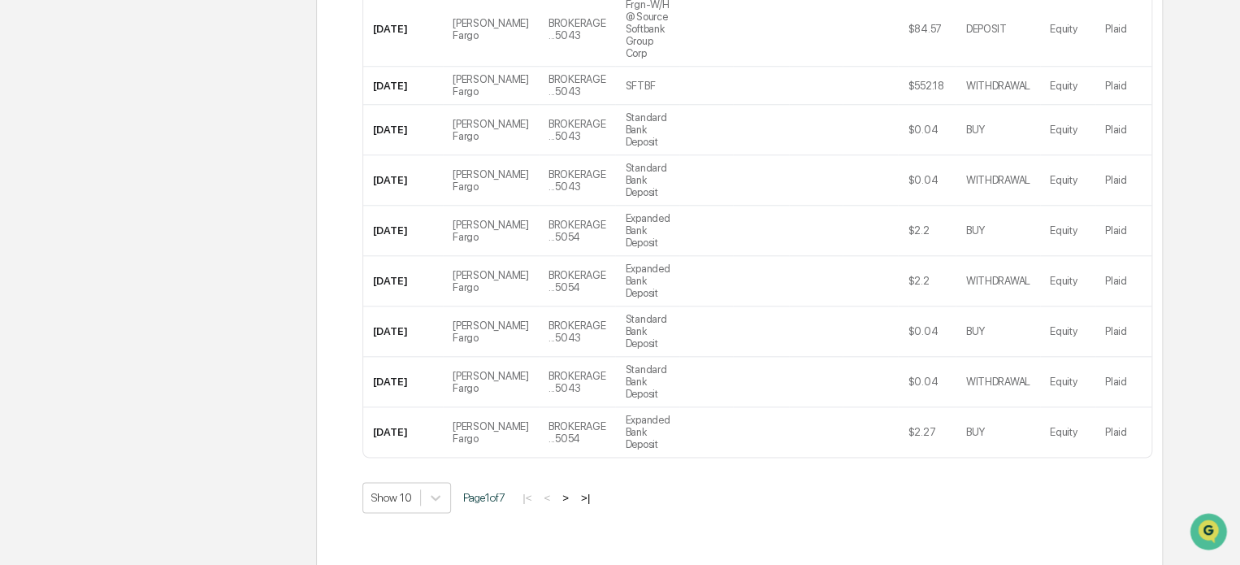
click at [570, 491] on button ">" at bounding box center [565, 498] width 16 height 14
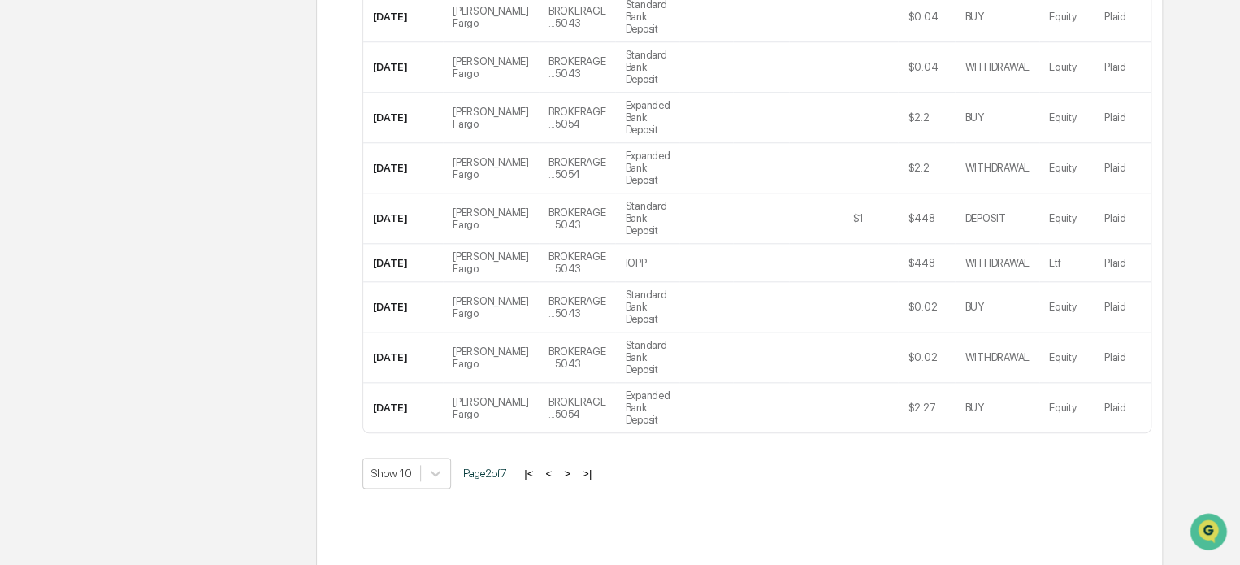
scroll to position [695, 0]
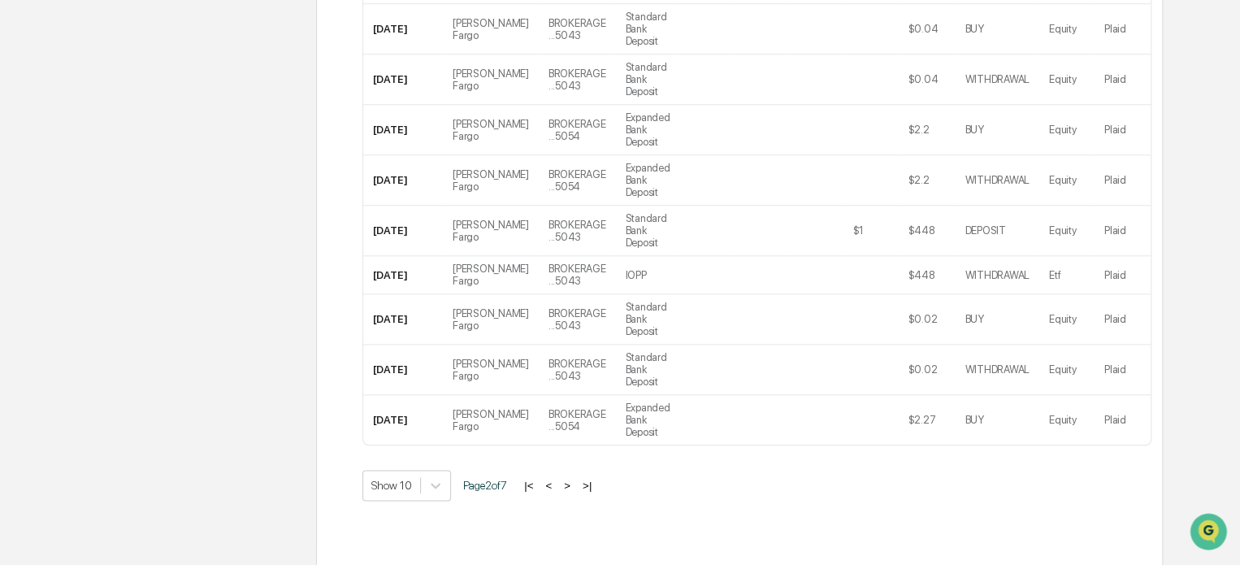
click at [575, 479] on button ">" at bounding box center [567, 486] width 16 height 14
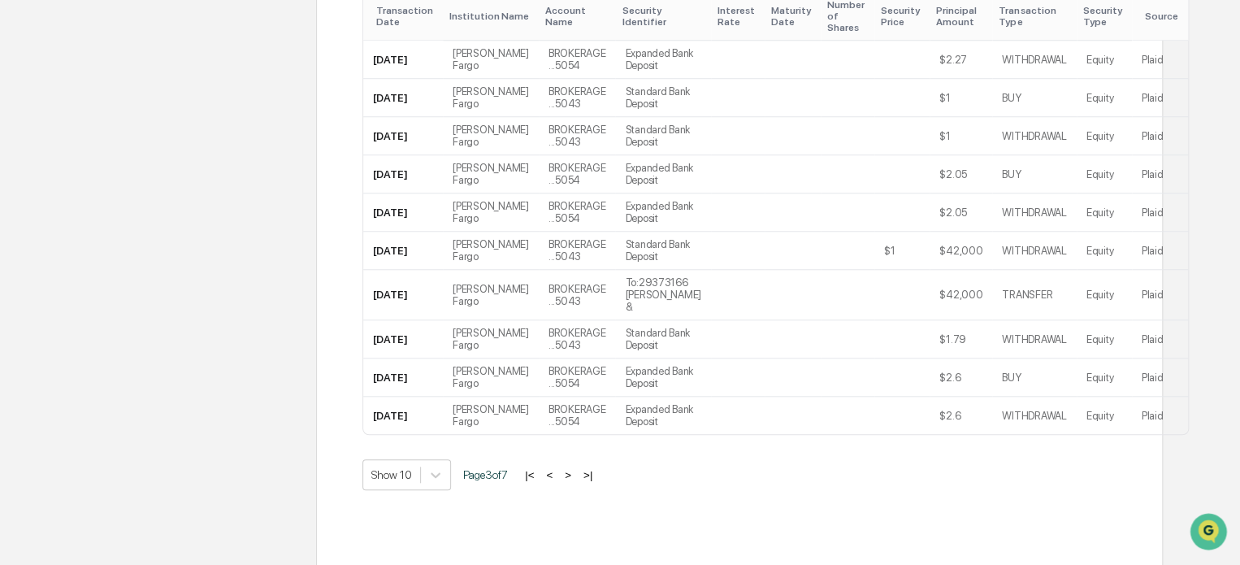
click at [585, 468] on div "|< < > >|" at bounding box center [558, 475] width 77 height 14
click at [576, 468] on button ">" at bounding box center [568, 475] width 16 height 14
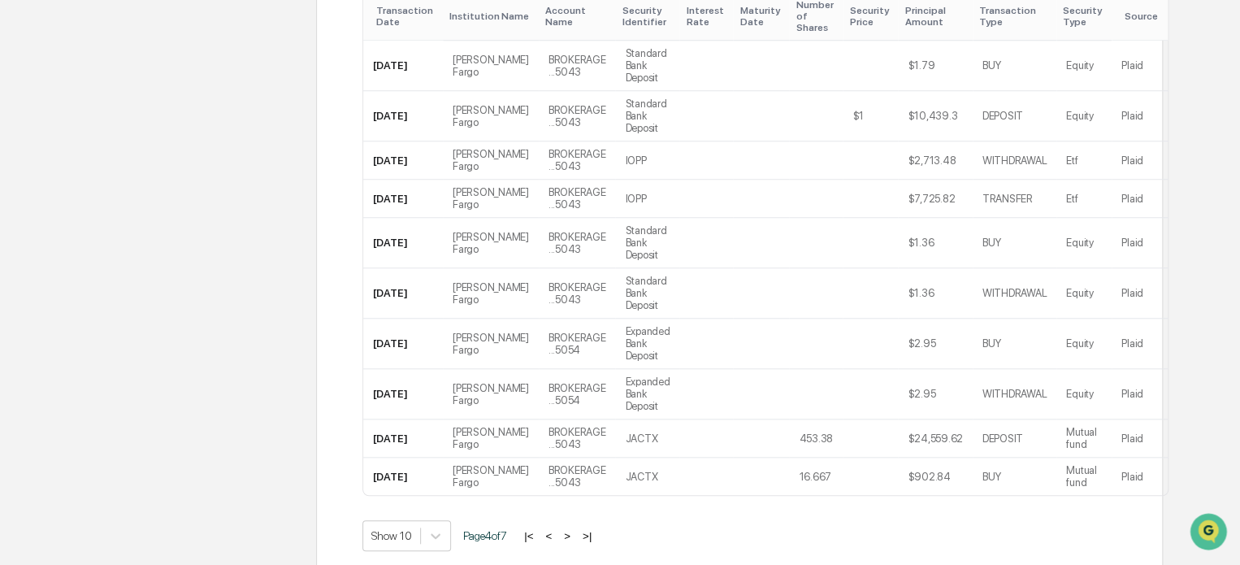
click at [575, 529] on button ">" at bounding box center [567, 536] width 16 height 14
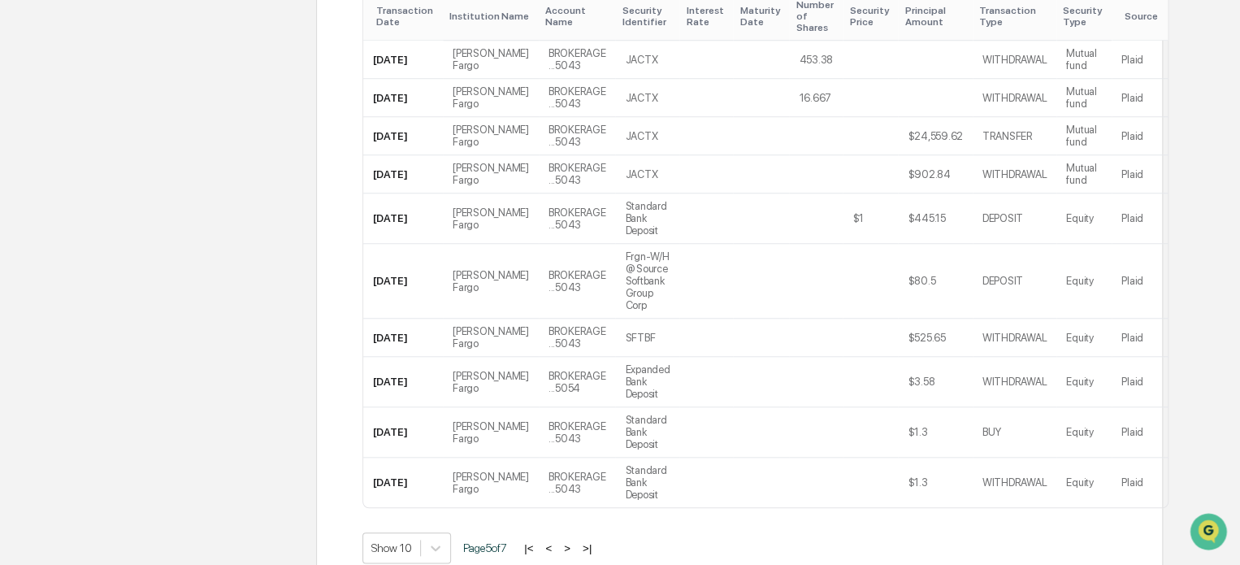
click at [575, 541] on button ">" at bounding box center [567, 548] width 16 height 14
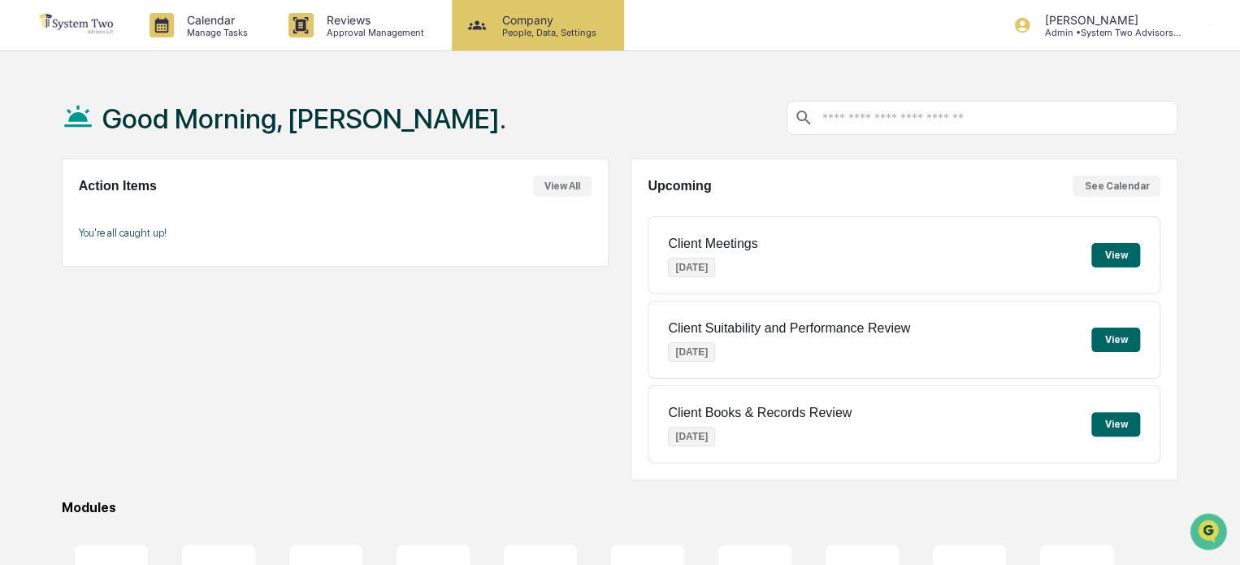
click at [524, 31] on p "People, Data, Settings" at bounding box center [546, 32] width 115 height 11
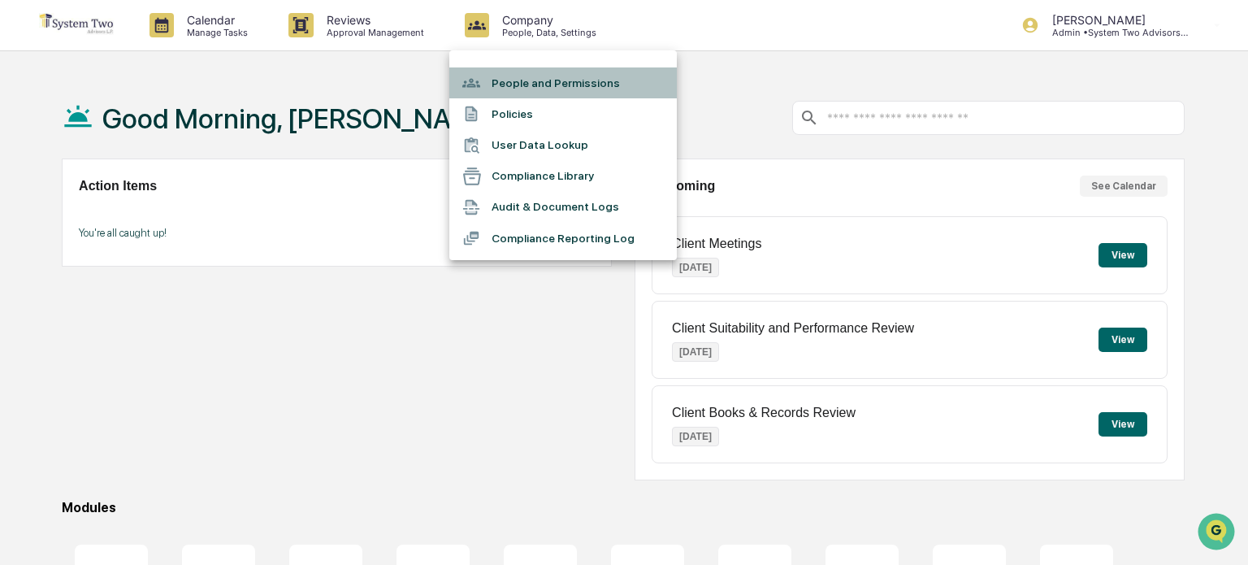
click at [538, 87] on li "People and Permissions" at bounding box center [563, 82] width 228 height 31
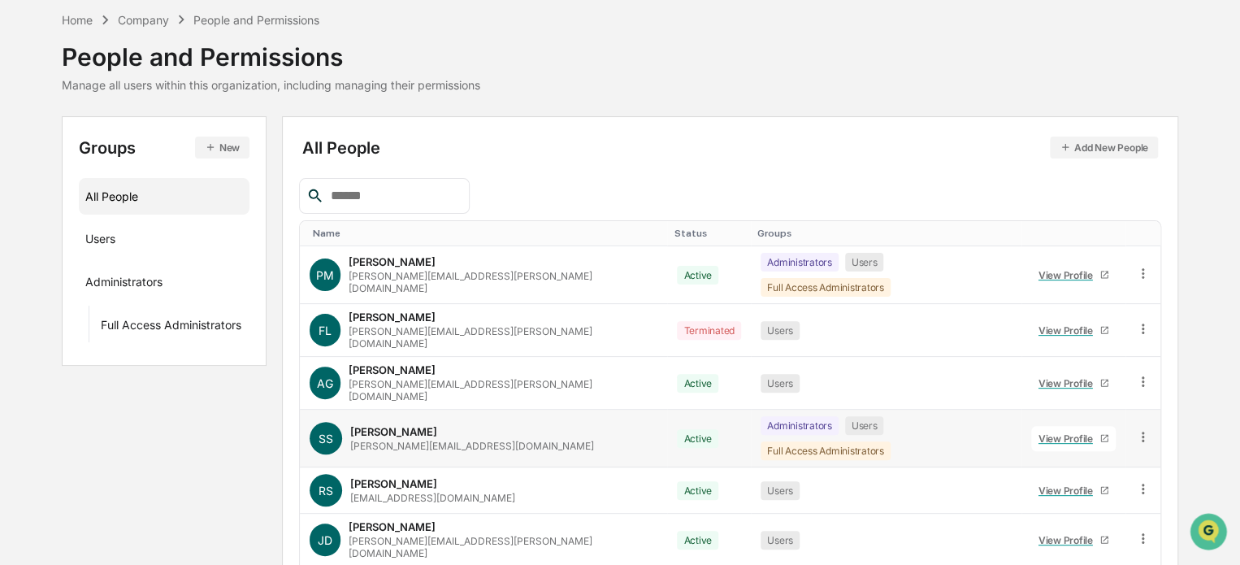
scroll to position [143, 0]
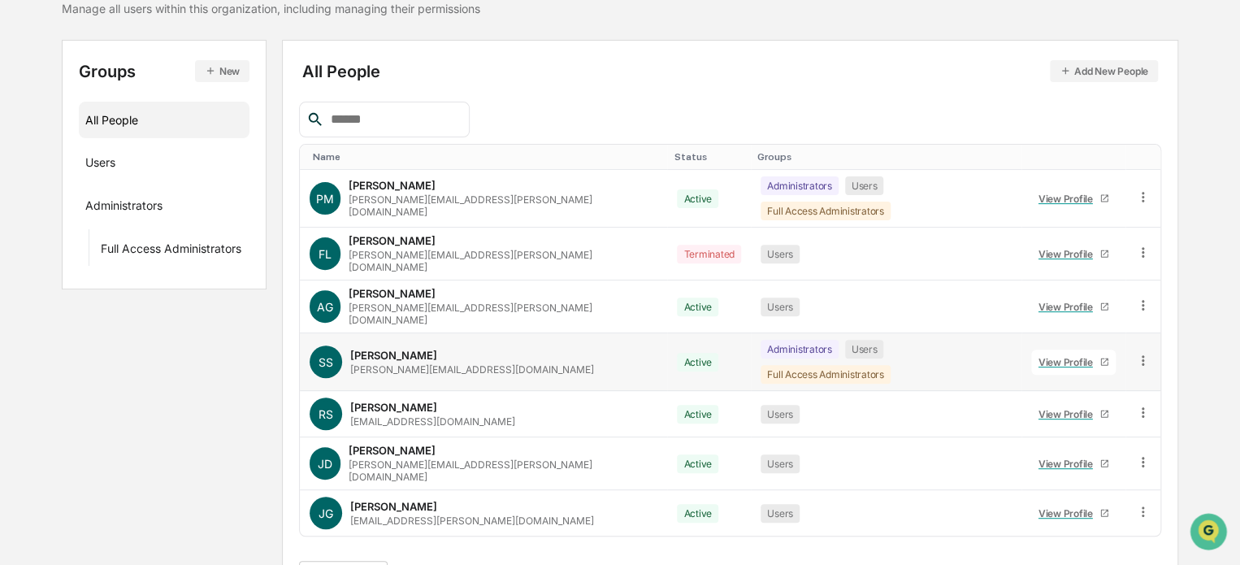
click at [1039, 356] on div "View Profile" at bounding box center [1069, 362] width 61 height 12
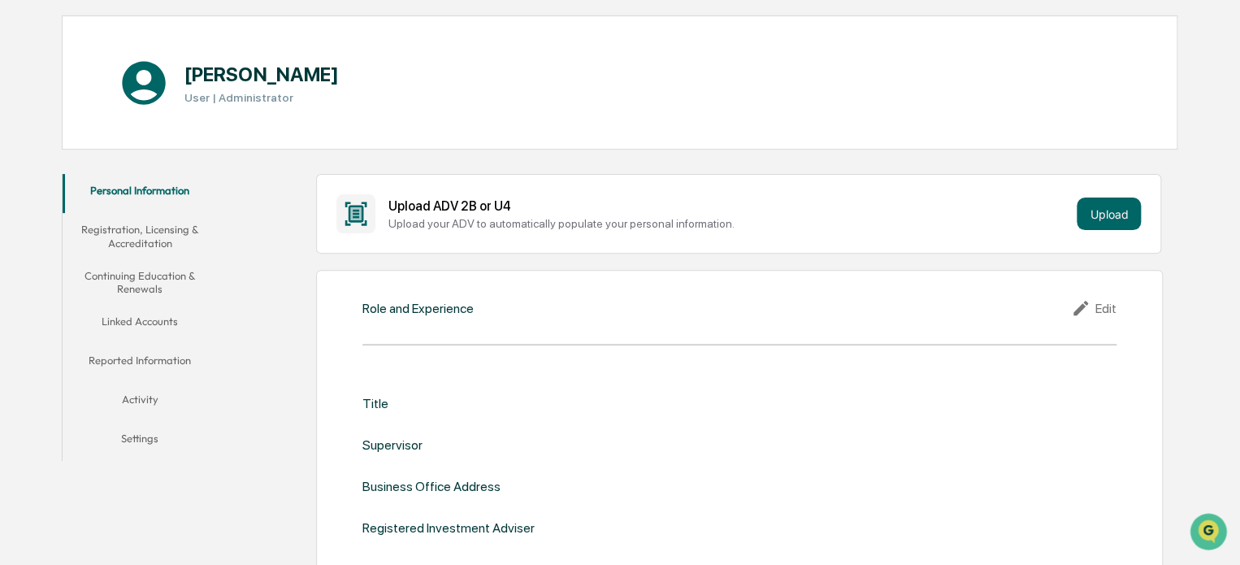
click at [145, 321] on button "Linked Accounts" at bounding box center [140, 324] width 155 height 39
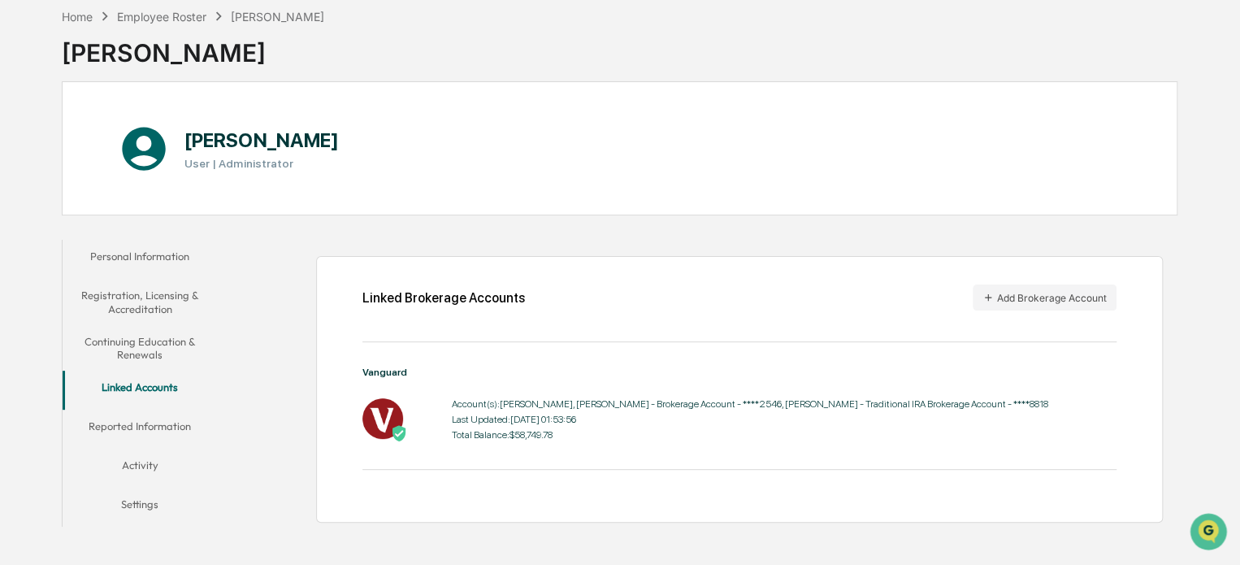
click at [157, 461] on button "Activity" at bounding box center [140, 468] width 155 height 39
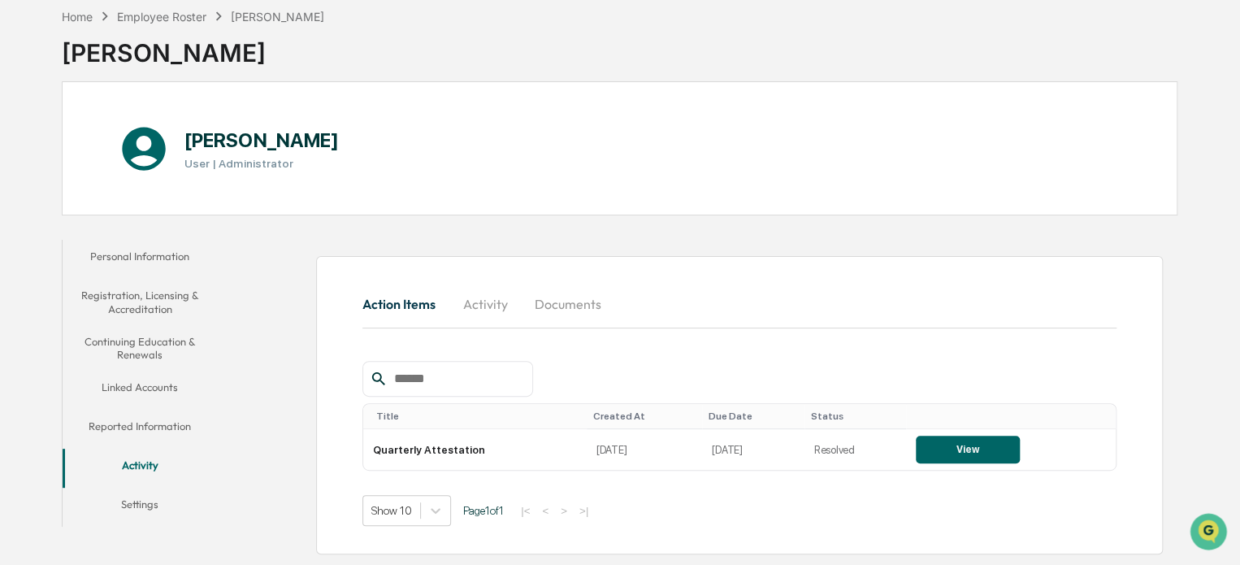
click at [137, 419] on button "Reported Information" at bounding box center [140, 429] width 155 height 39
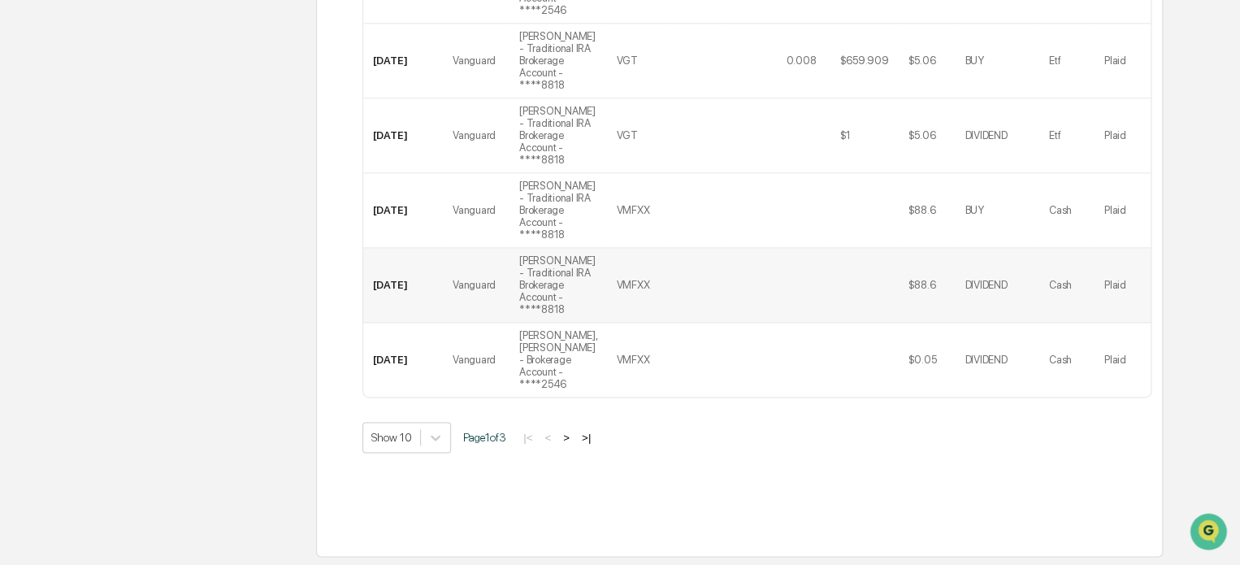
scroll to position [1114, 0]
click at [569, 435] on button ">" at bounding box center [566, 438] width 16 height 14
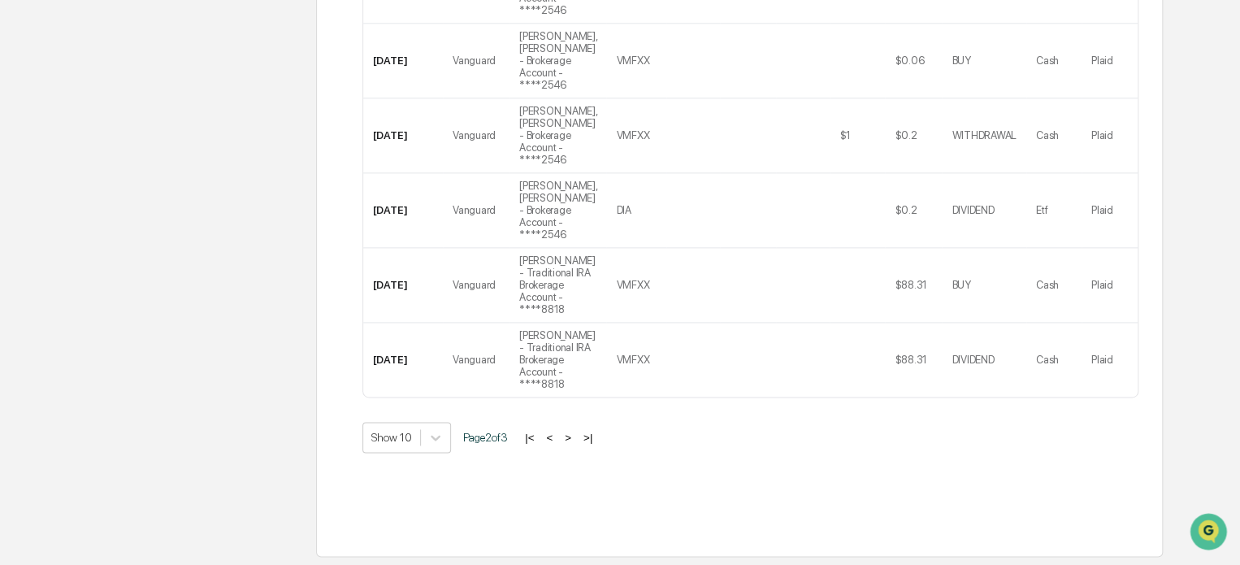
scroll to position [1078, 0]
click at [575, 438] on button ">" at bounding box center [568, 438] width 16 height 14
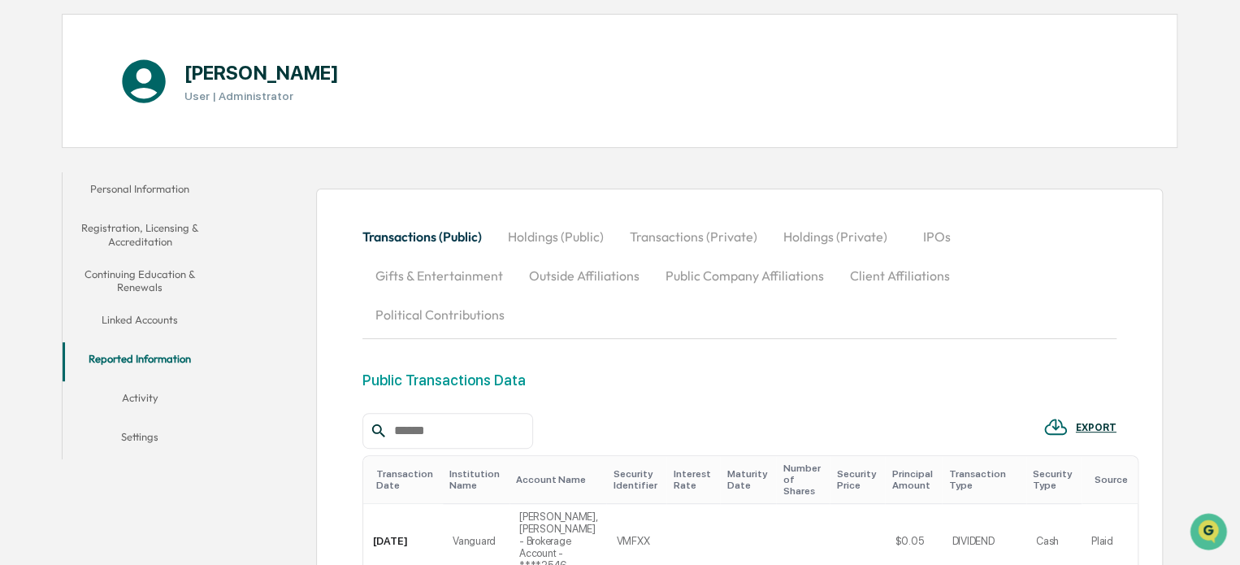
scroll to position [0, 0]
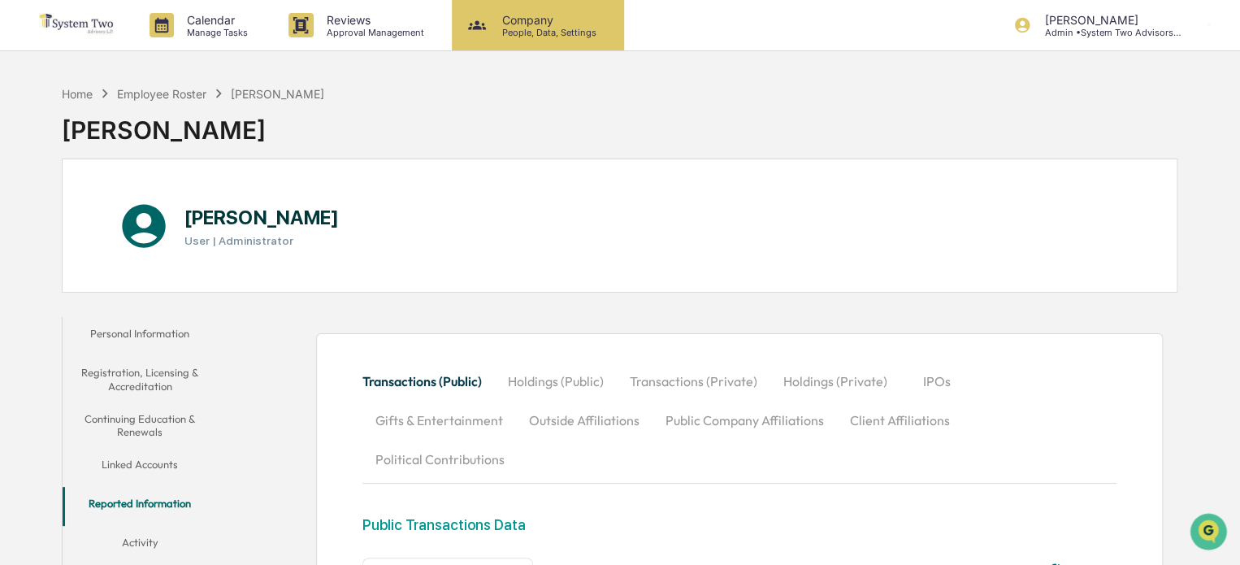
click at [569, 32] on p "People, Data, Settings" at bounding box center [546, 32] width 115 height 11
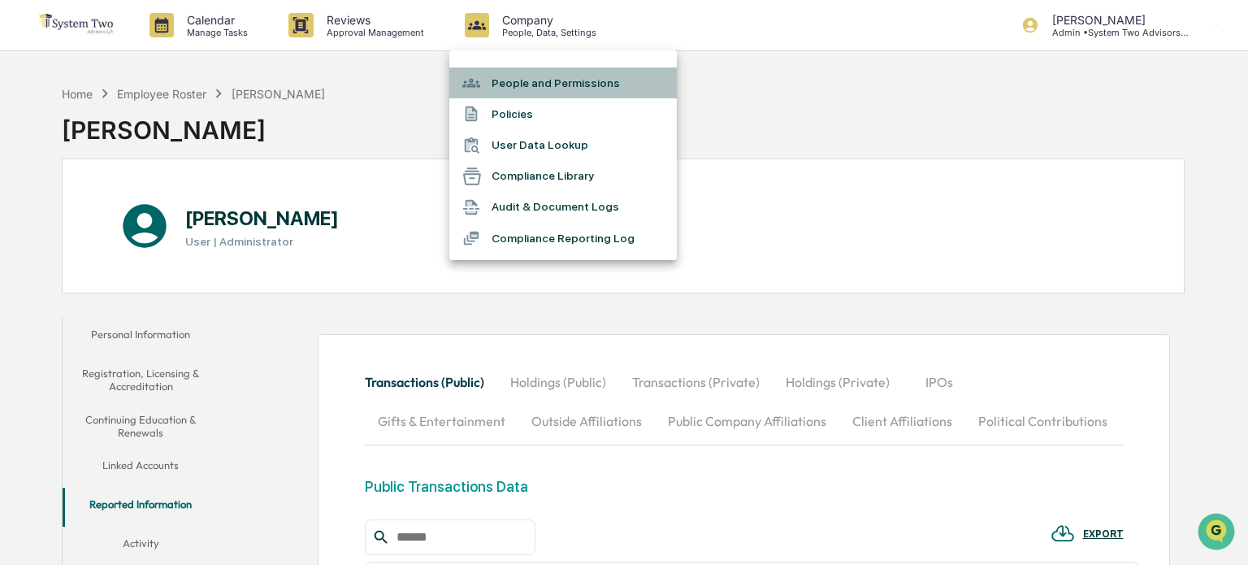
click at [553, 67] on li "People and Permissions" at bounding box center [563, 82] width 228 height 31
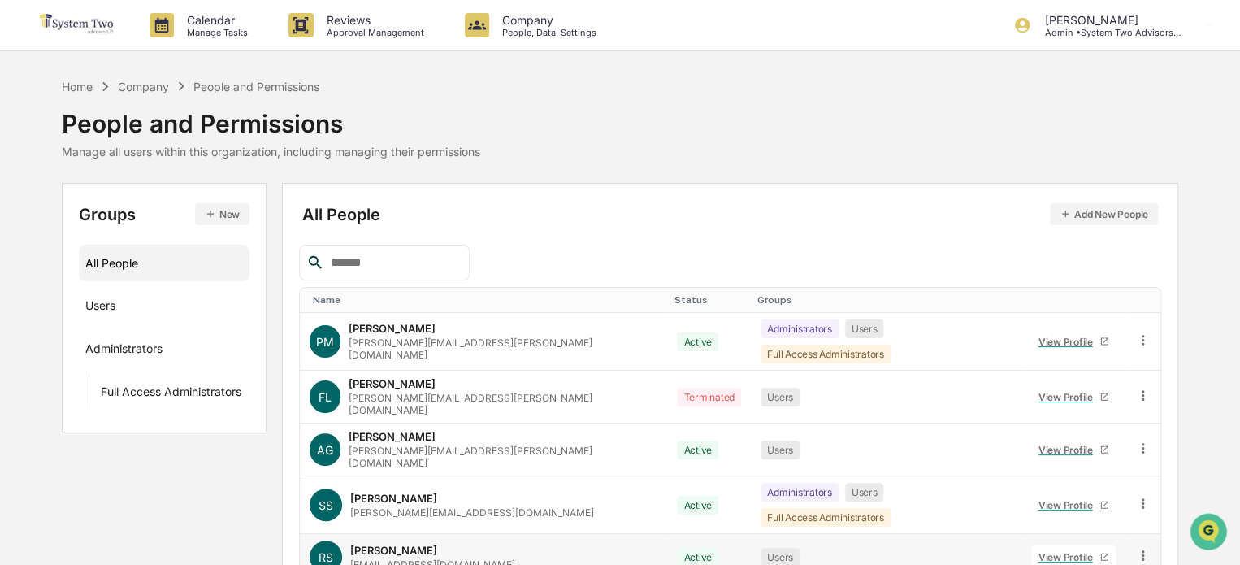
scroll to position [143, 0]
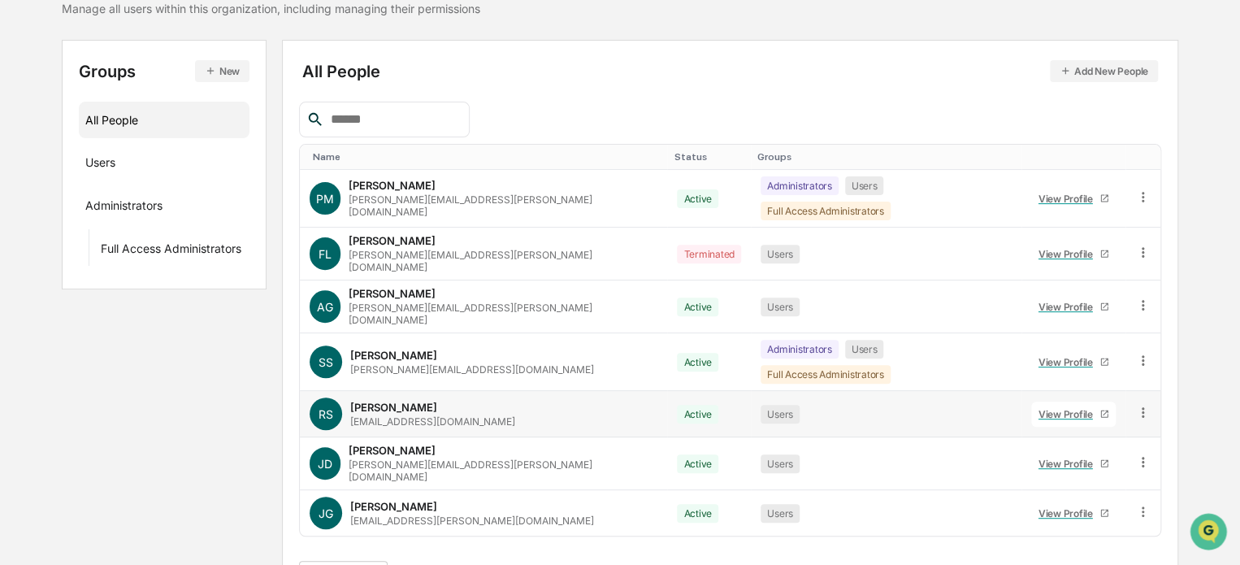
click at [1039, 408] on div "View Profile" at bounding box center [1069, 414] width 61 height 12
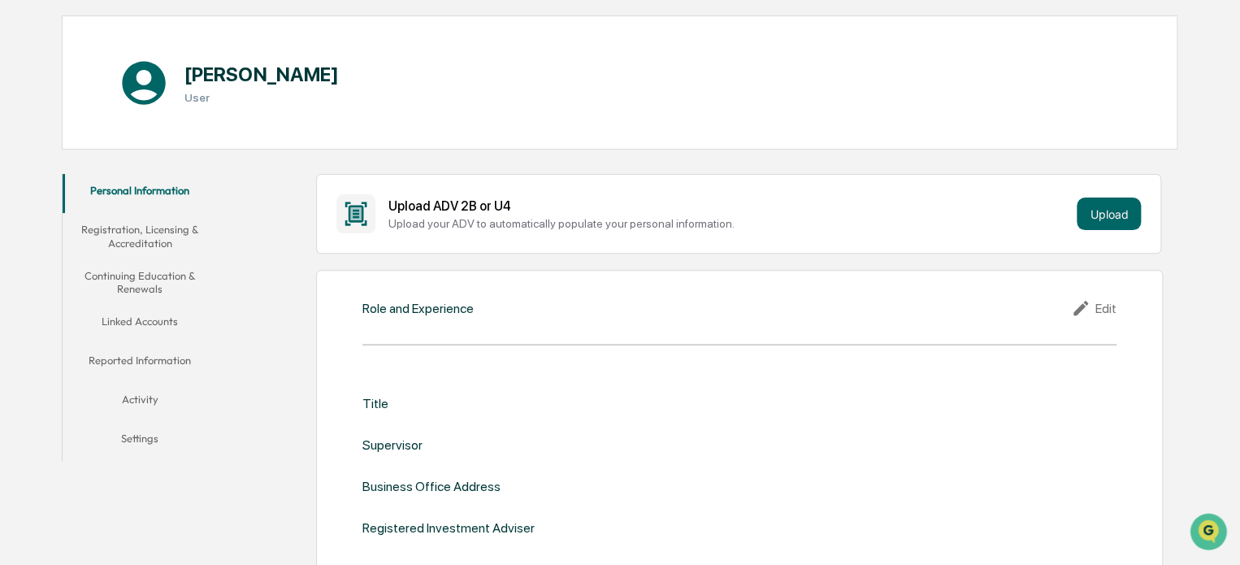
click at [138, 359] on button "Reported Information" at bounding box center [140, 363] width 155 height 39
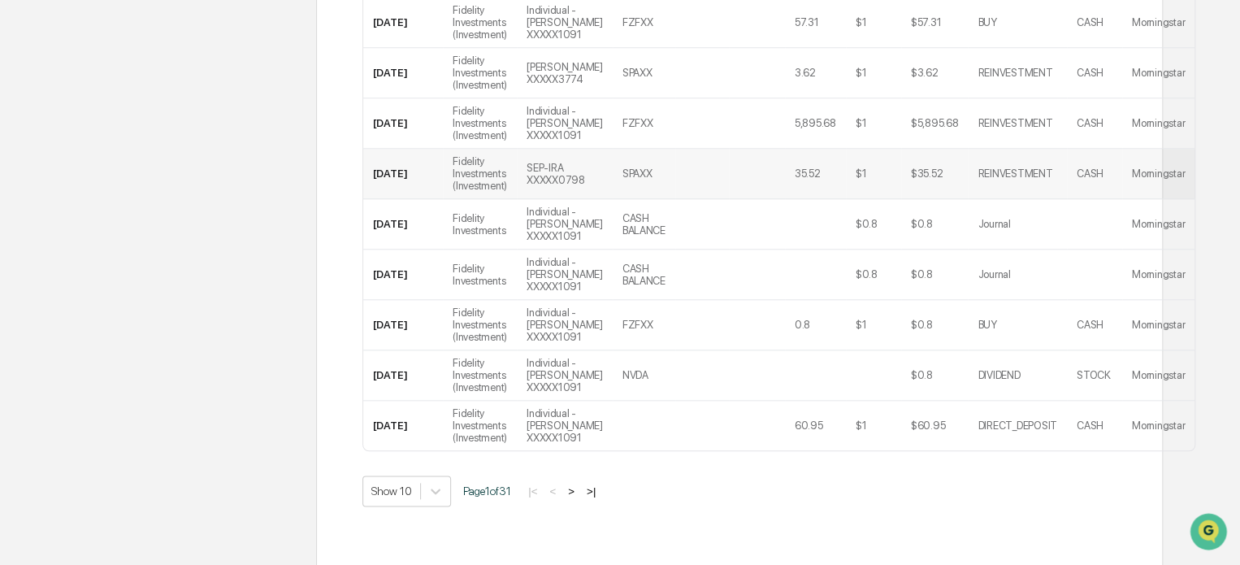
scroll to position [707, 0]
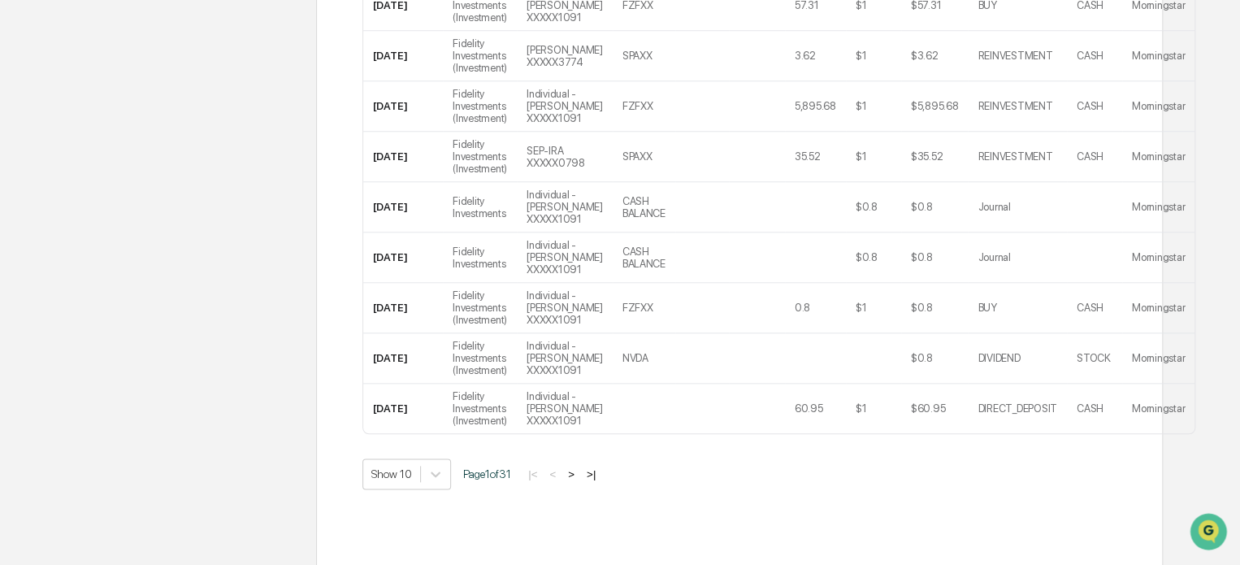
click at [578, 467] on button ">" at bounding box center [571, 474] width 16 height 14
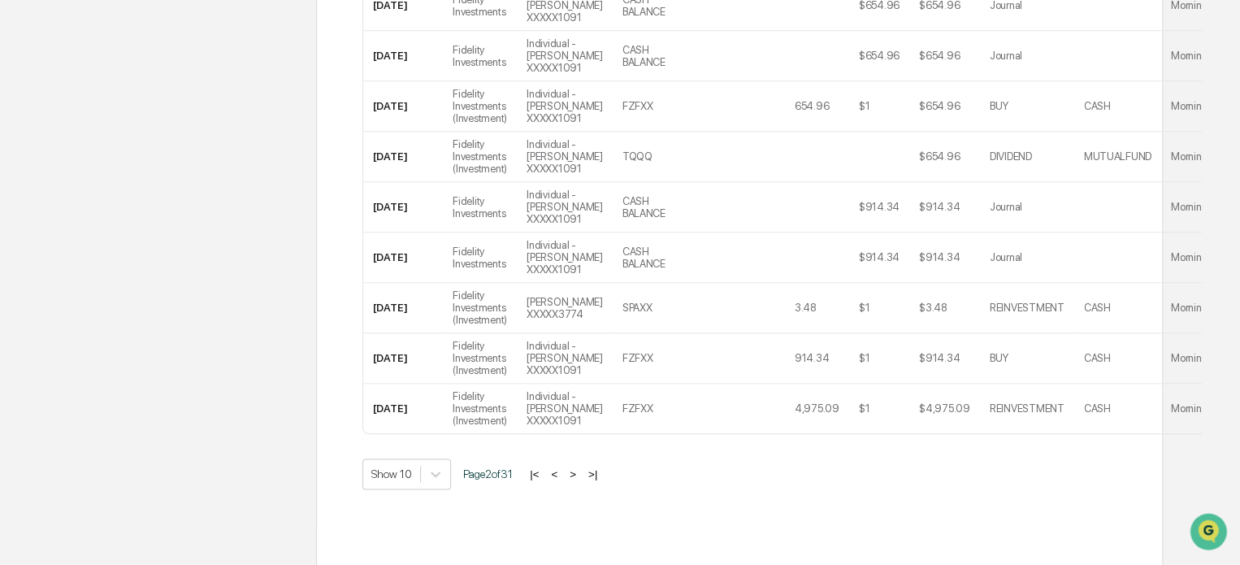
click at [579, 467] on button ">" at bounding box center [573, 474] width 16 height 14
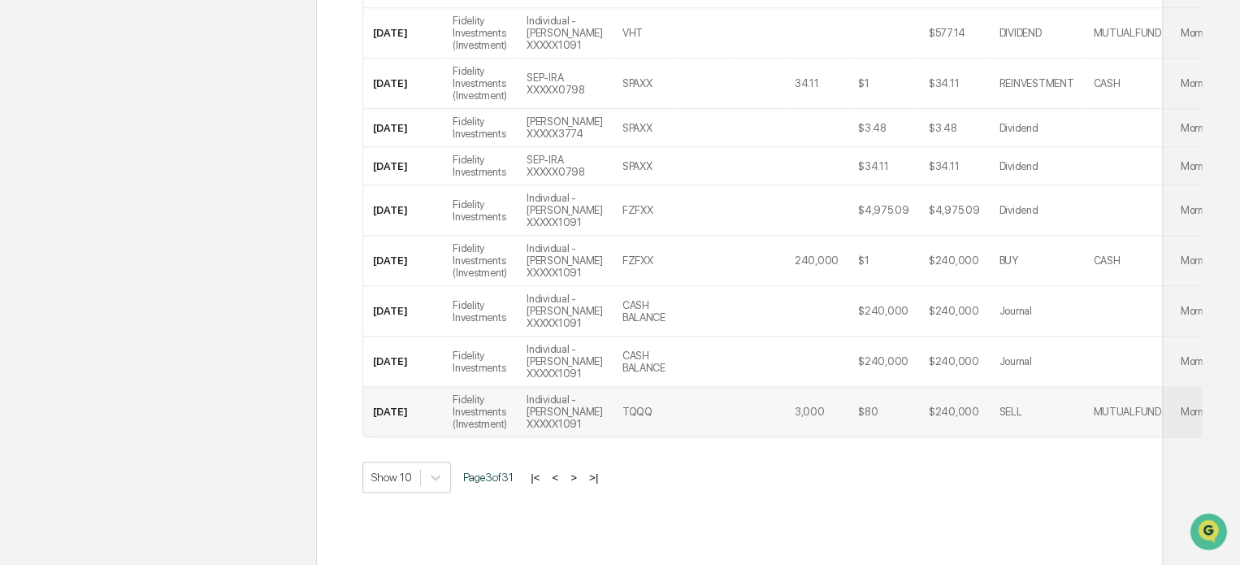
scroll to position [683, 0]
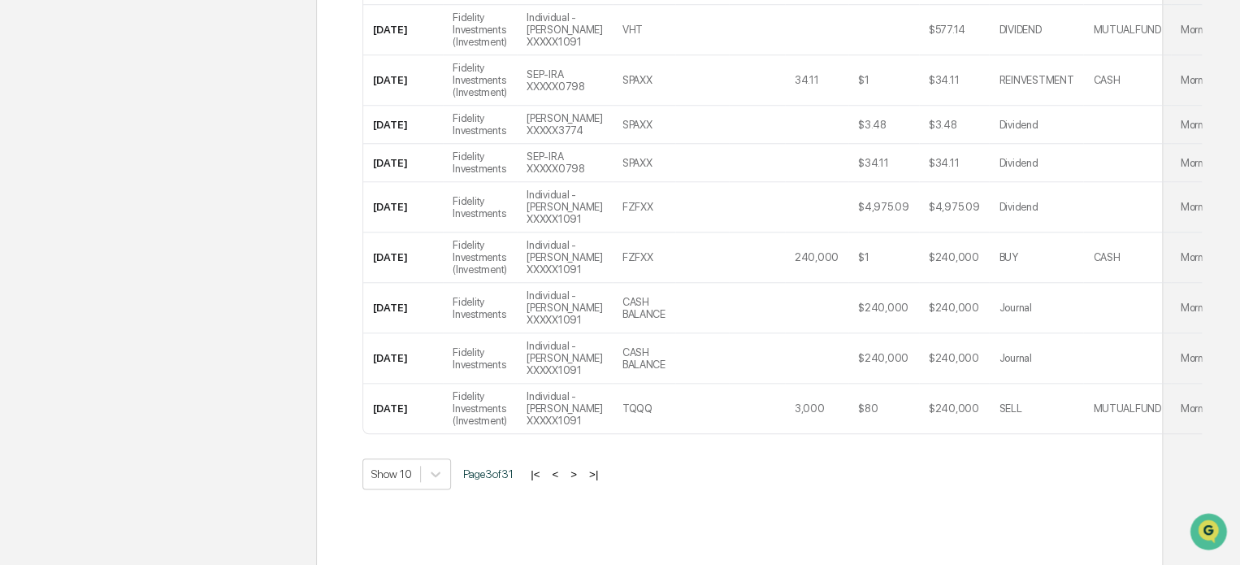
click at [577, 467] on button ">" at bounding box center [574, 474] width 16 height 14
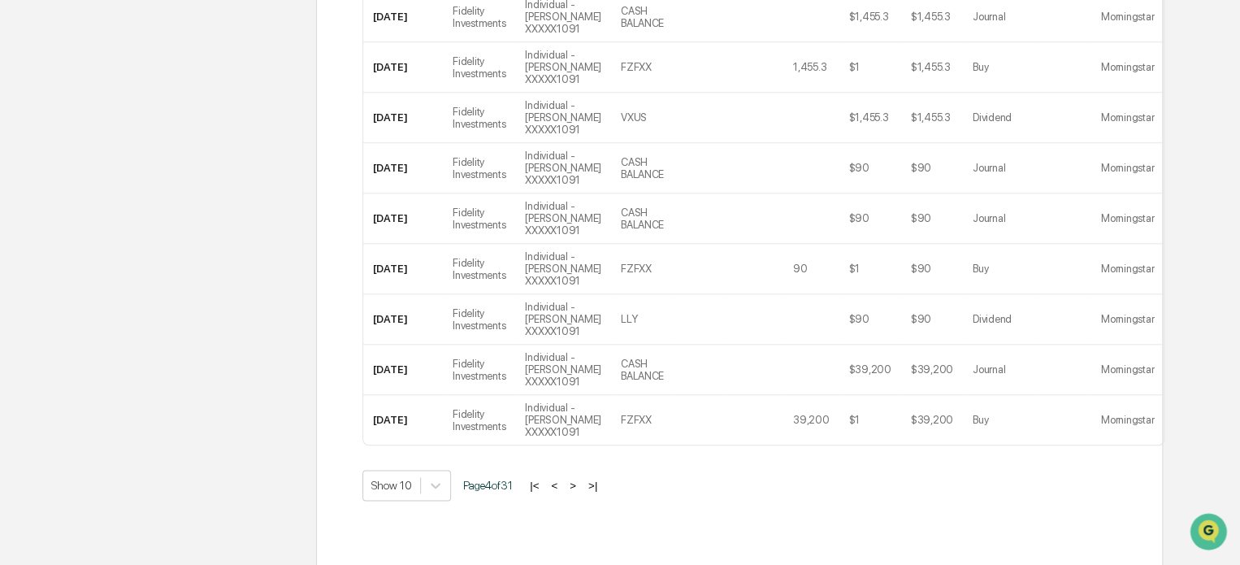
click at [581, 479] on button ">" at bounding box center [573, 486] width 16 height 14
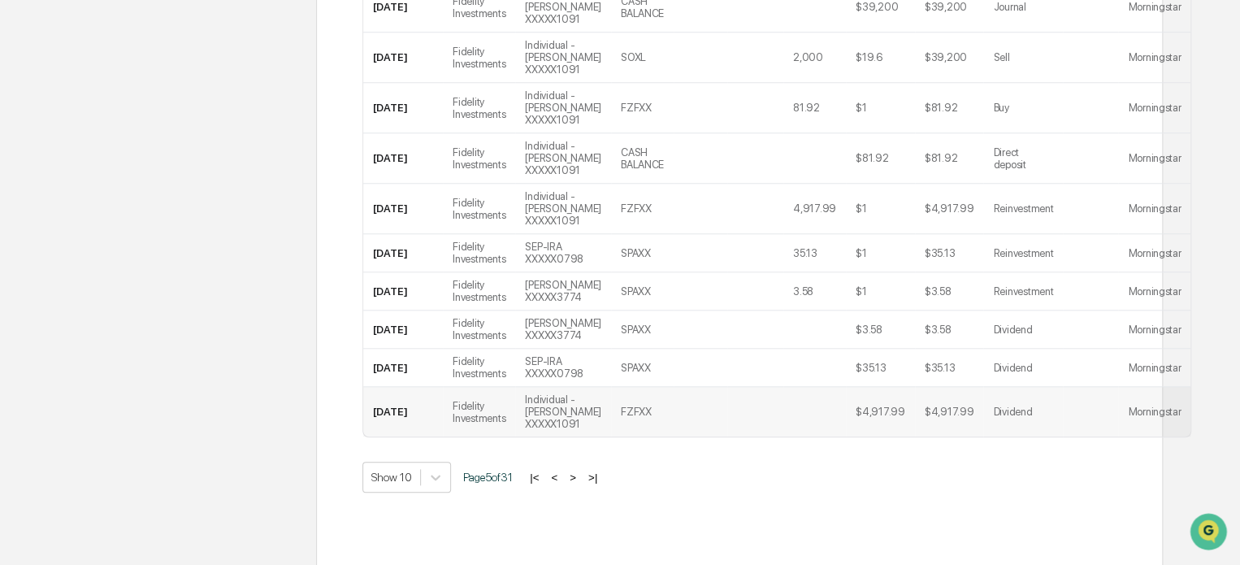
scroll to position [657, 0]
click at [579, 468] on button ">" at bounding box center [573, 475] width 16 height 14
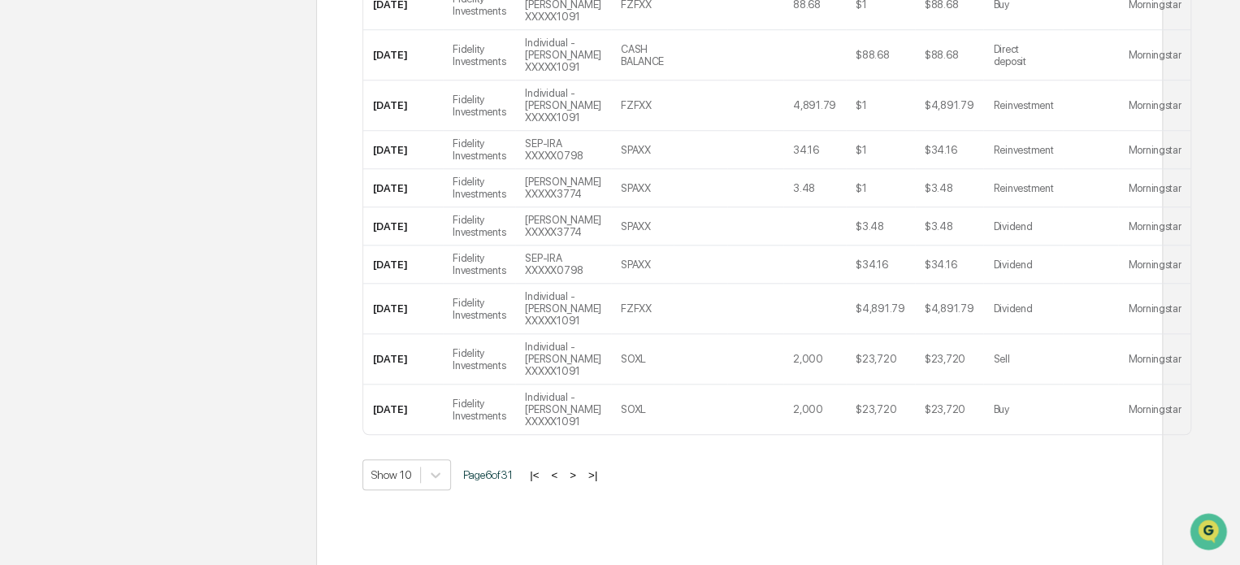
click at [573, 468] on button ">" at bounding box center [573, 475] width 16 height 14
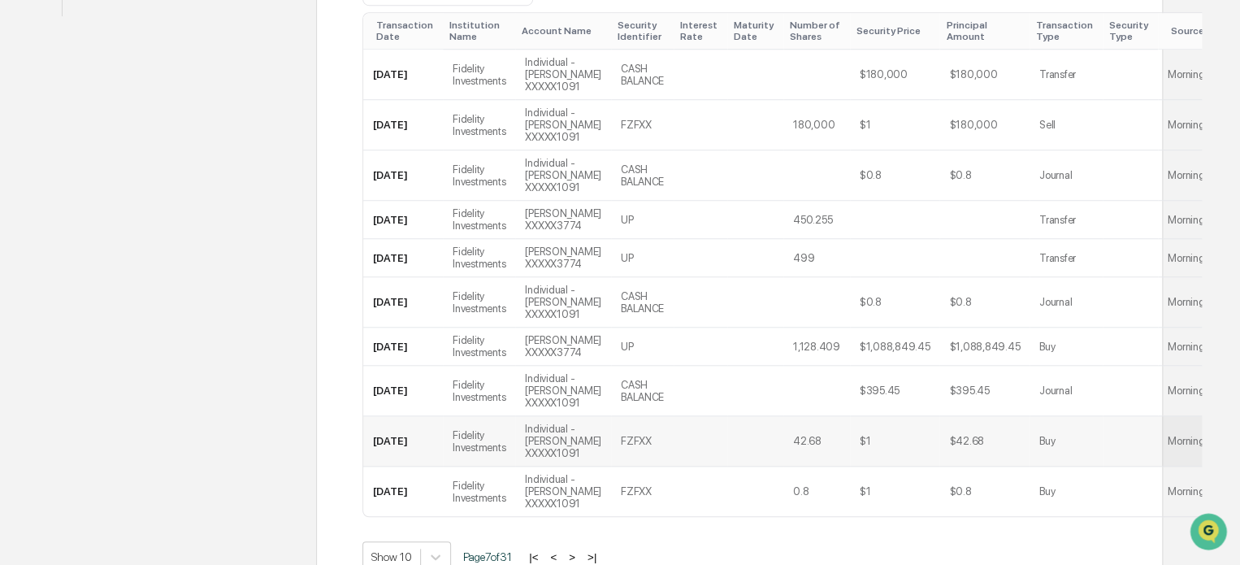
scroll to position [670, 0]
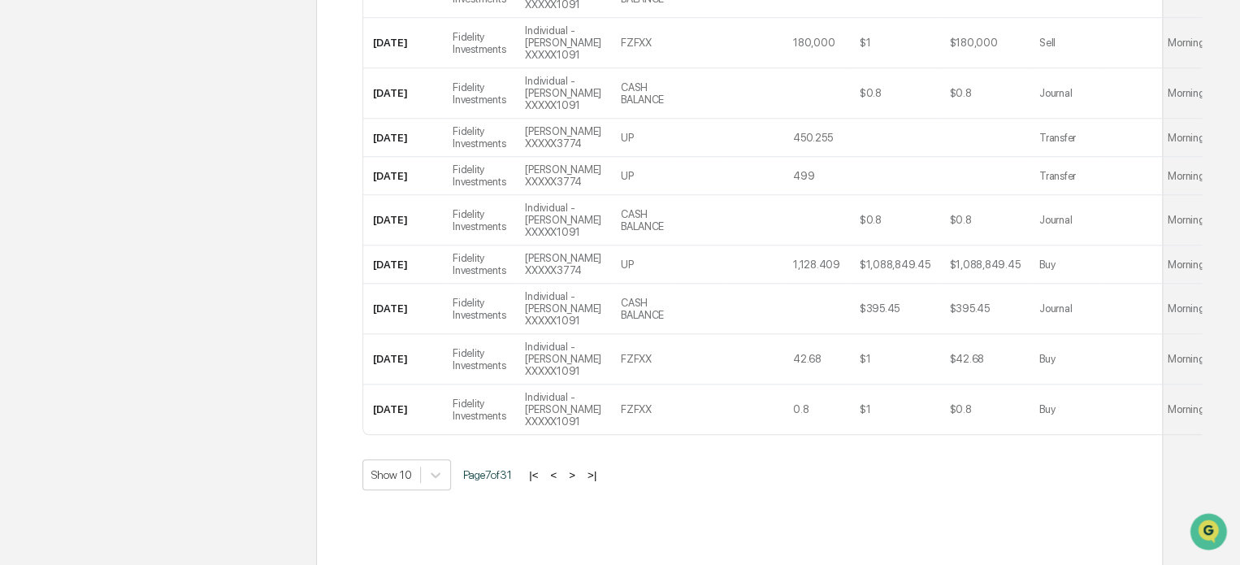
click at [579, 468] on button ">" at bounding box center [572, 475] width 16 height 14
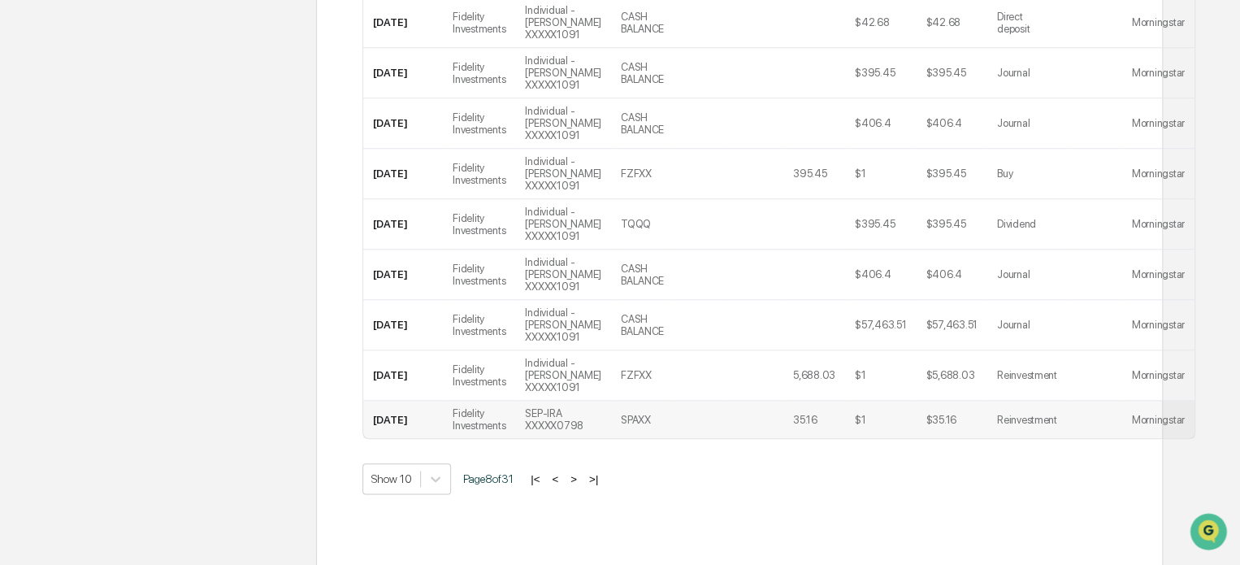
scroll to position [695, 0]
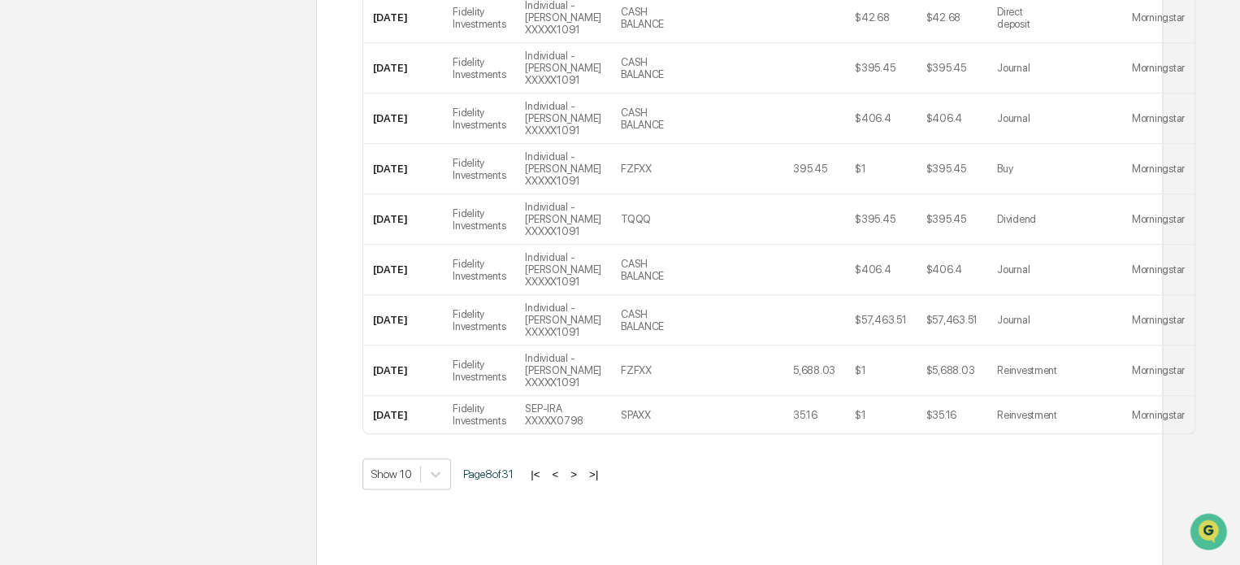
click at [581, 467] on button ">" at bounding box center [574, 474] width 16 height 14
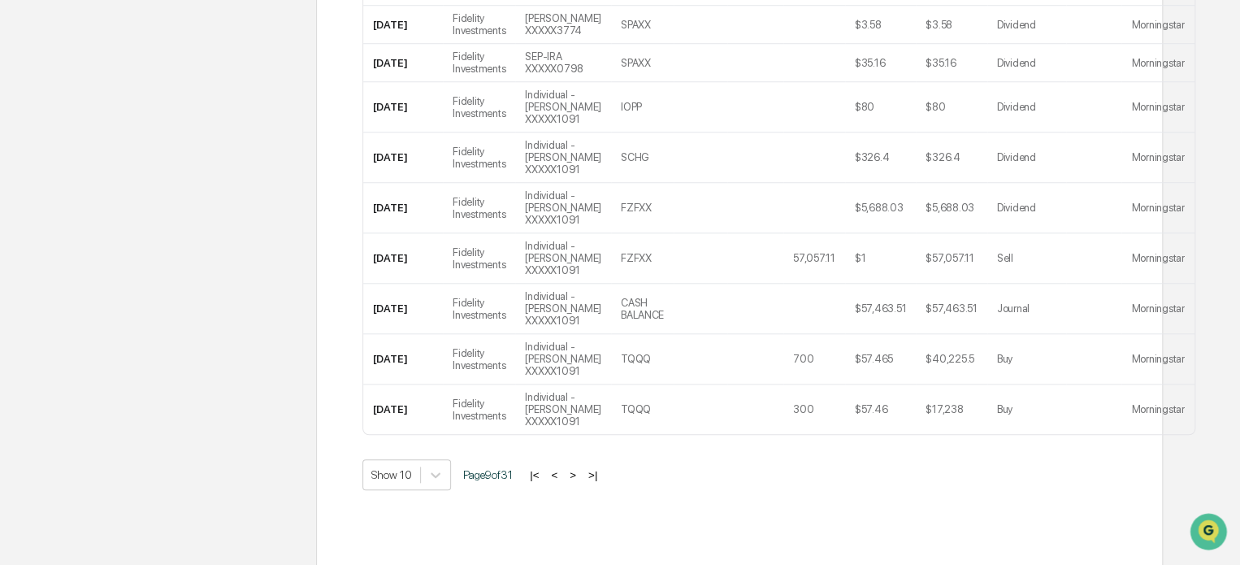
click at [580, 468] on button ">" at bounding box center [573, 475] width 16 height 14
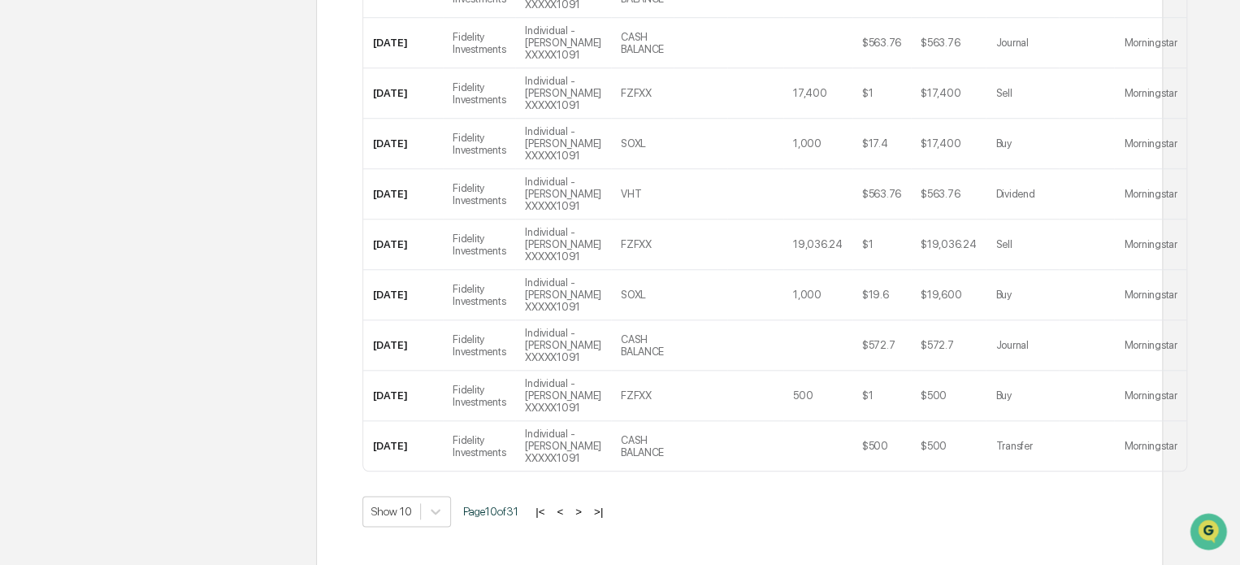
scroll to position [695, 0]
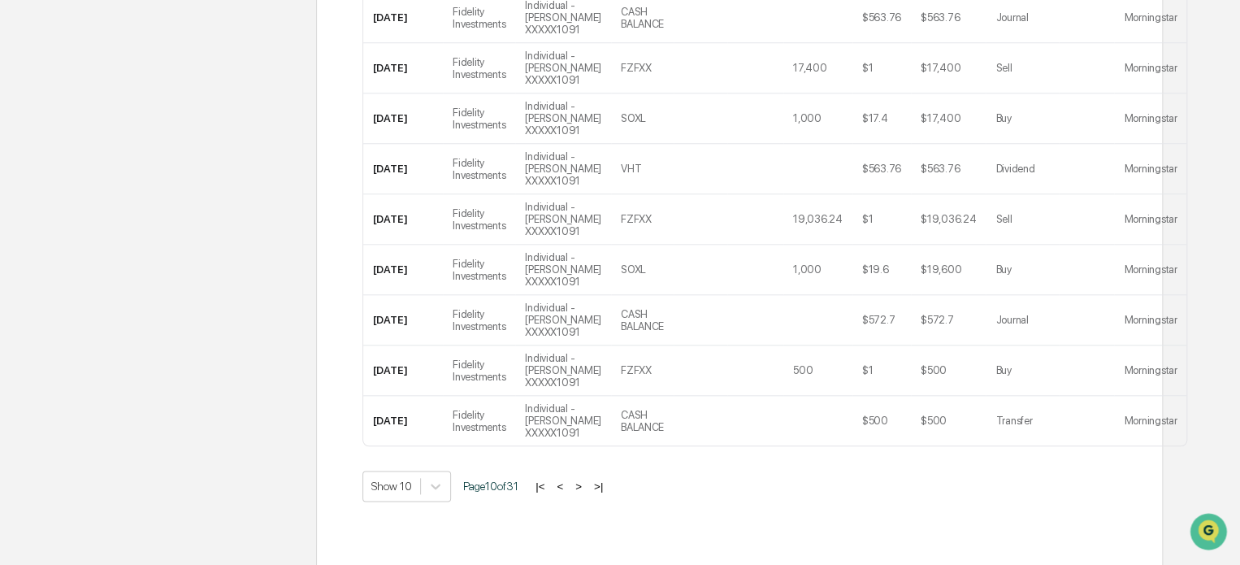
click at [586, 479] on button ">" at bounding box center [578, 486] width 16 height 14
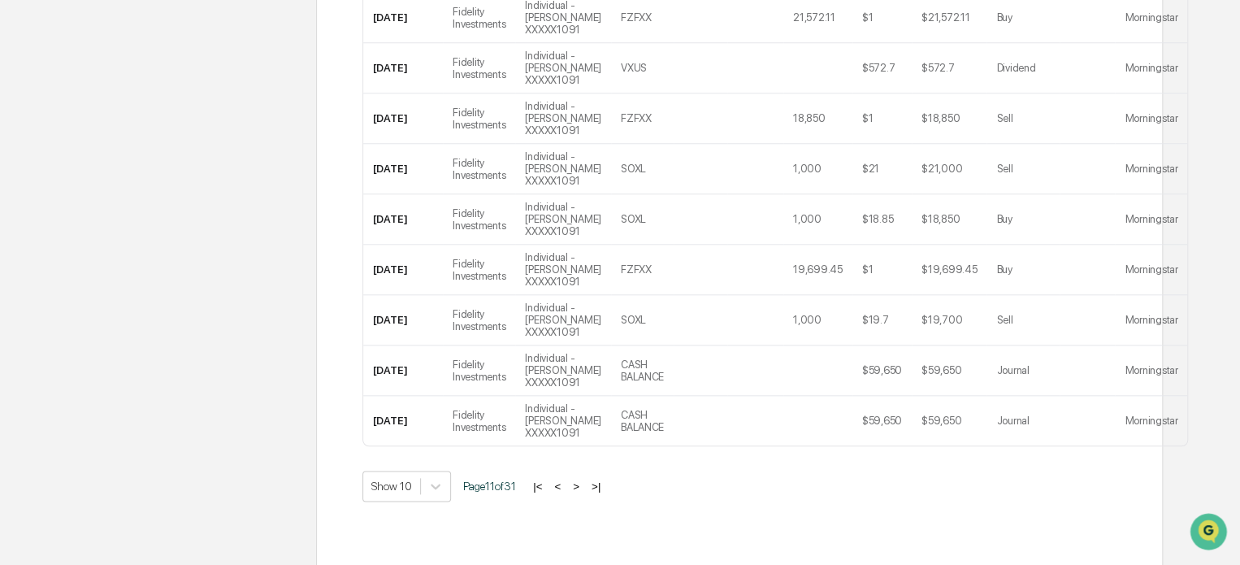
click at [584, 479] on button ">" at bounding box center [576, 486] width 16 height 14
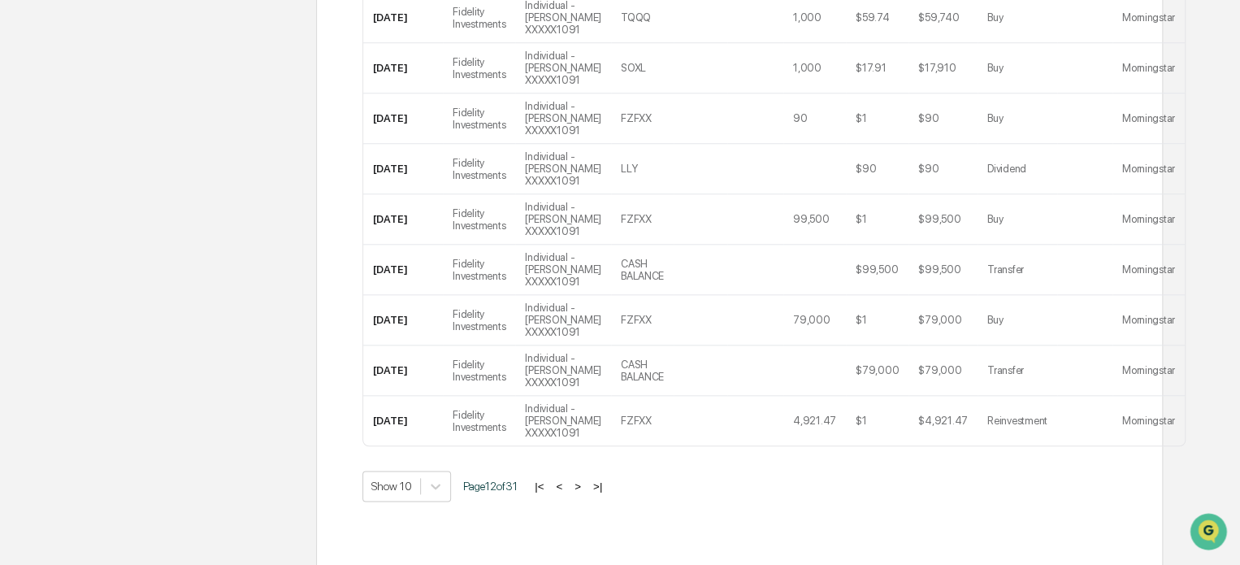
click at [586, 479] on button ">" at bounding box center [578, 486] width 16 height 14
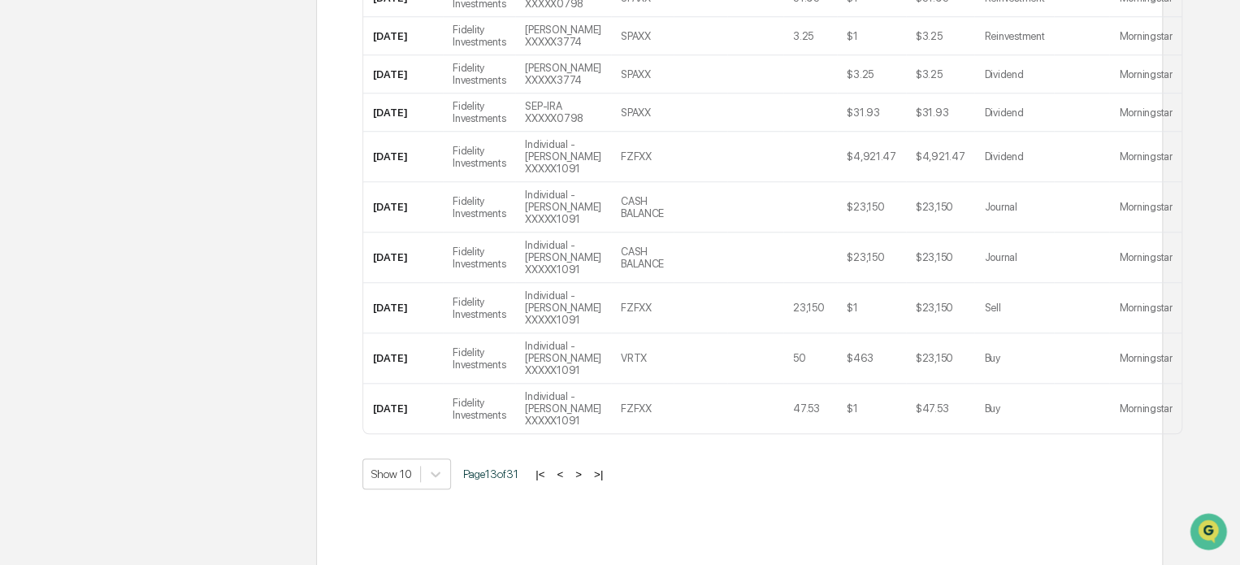
click at [579, 467] on button ">" at bounding box center [578, 474] width 16 height 14
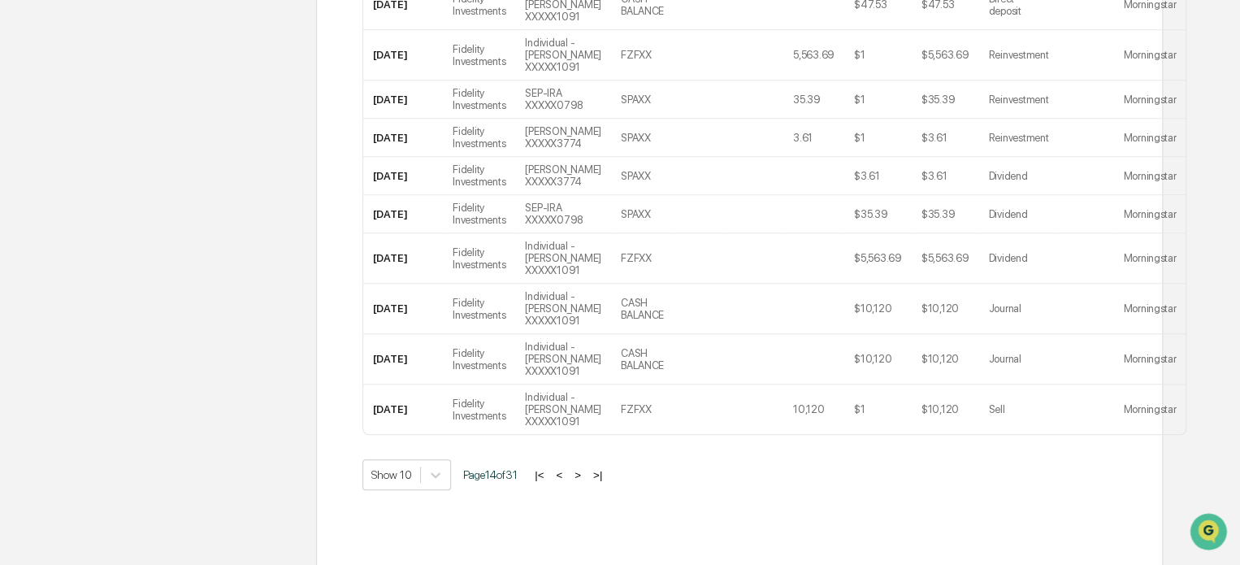
click at [584, 468] on button ">" at bounding box center [578, 475] width 16 height 14
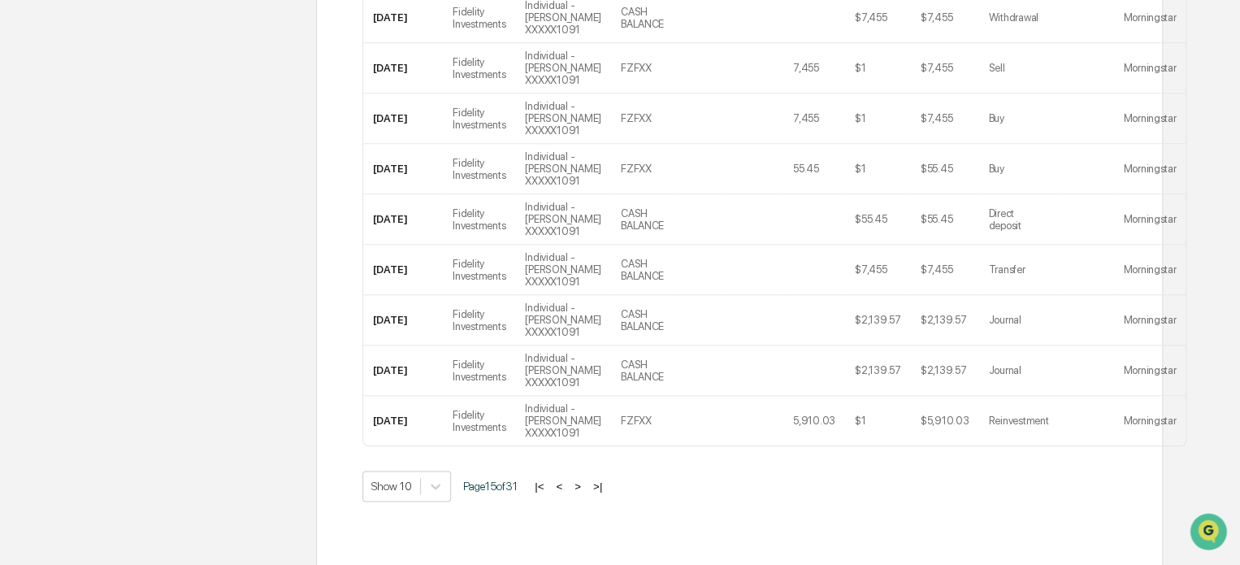
click at [584, 479] on button ">" at bounding box center [578, 486] width 16 height 14
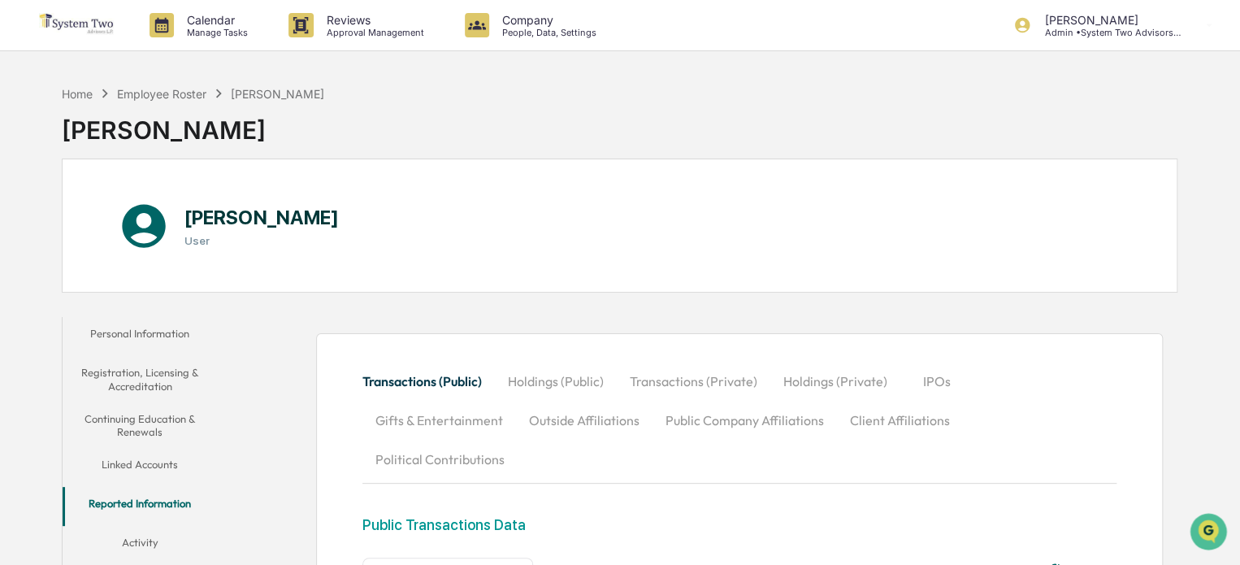
scroll to position [0, 0]
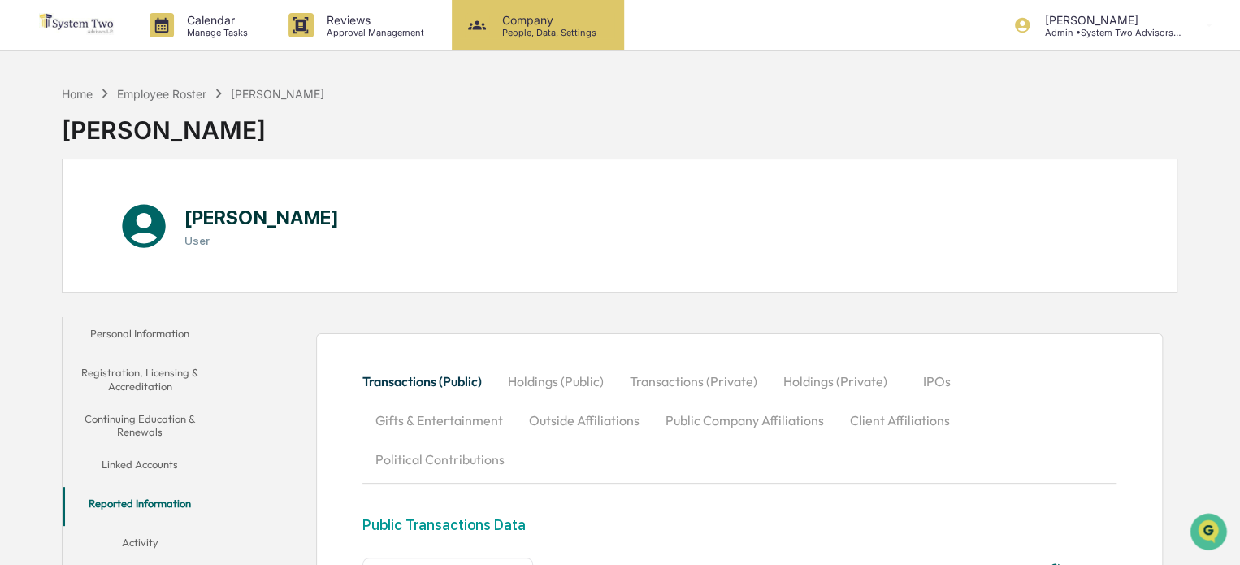
click at [545, 18] on p "Company" at bounding box center [546, 20] width 115 height 14
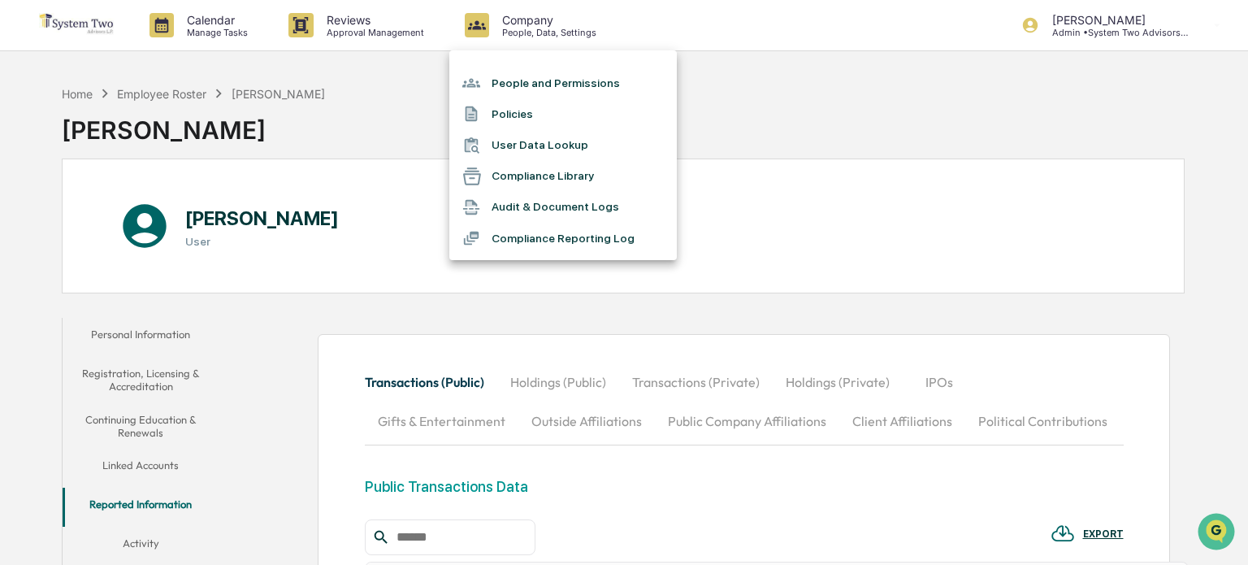
click at [557, 77] on li "People and Permissions" at bounding box center [563, 82] width 228 height 31
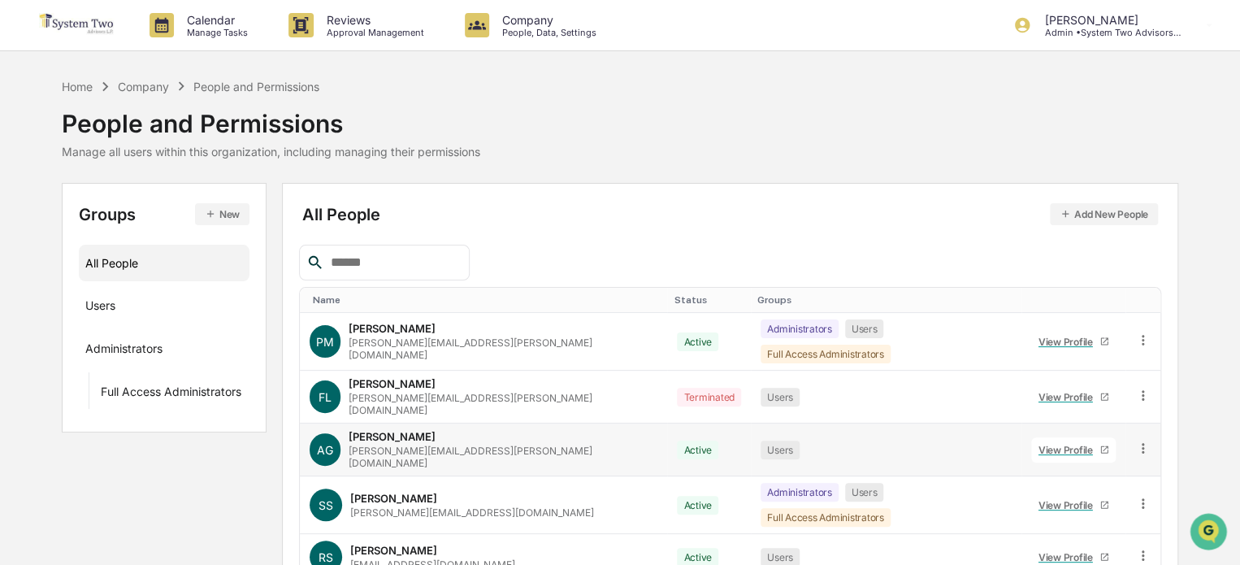
scroll to position [143, 0]
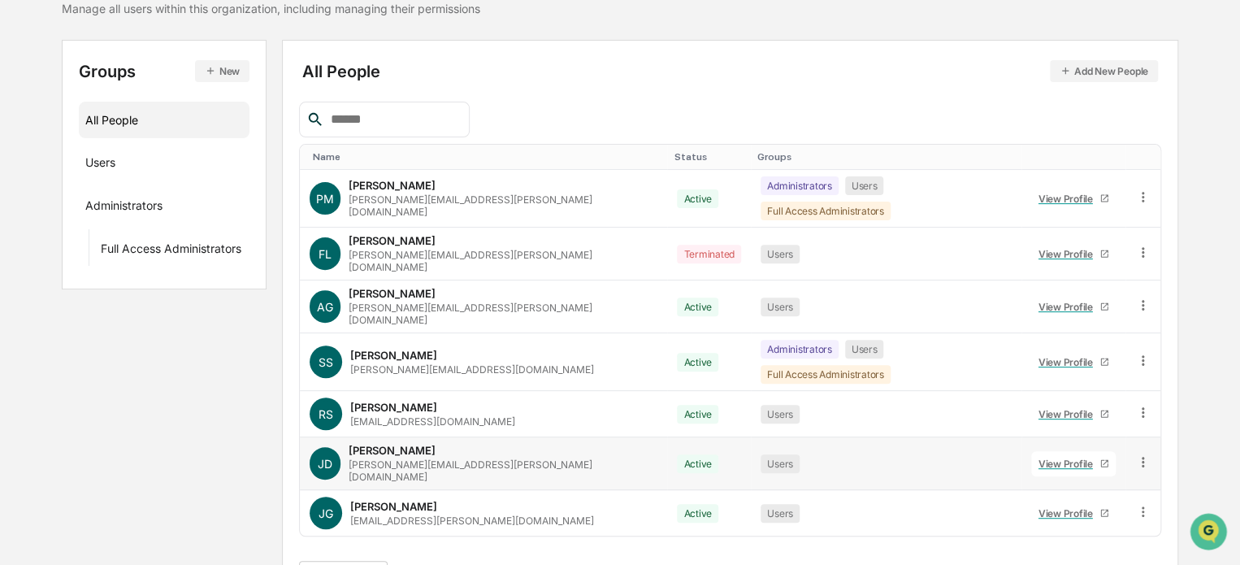
click at [396, 444] on div "[PERSON_NAME]" at bounding box center [392, 450] width 87 height 13
click at [1043, 458] on div "View Profile" at bounding box center [1069, 464] width 61 height 12
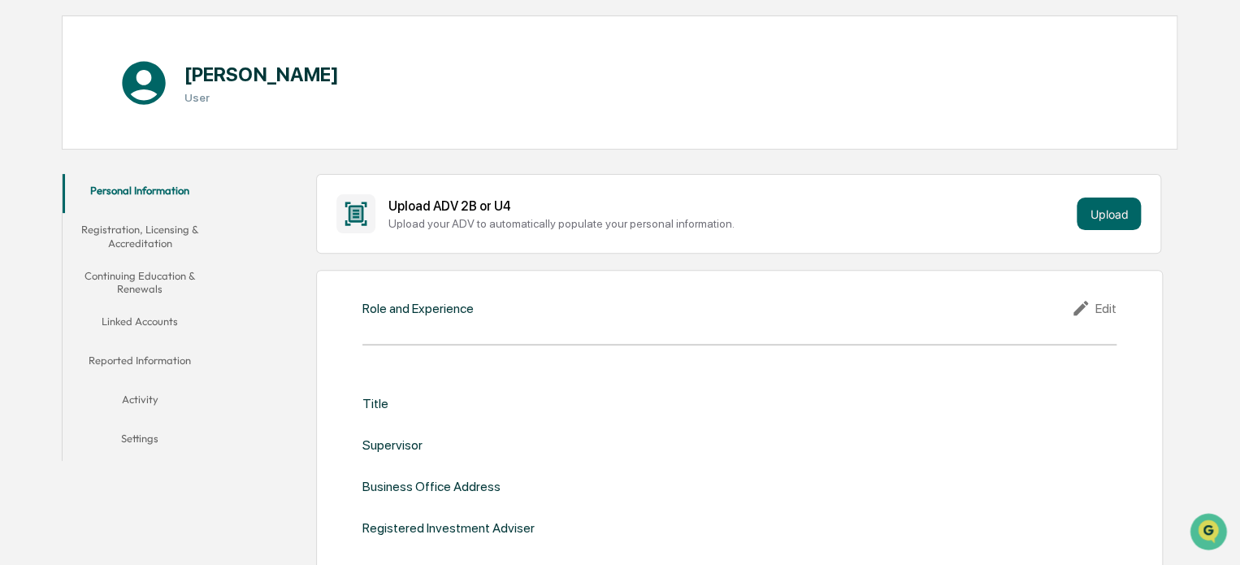
click at [137, 356] on button "Reported Information" at bounding box center [140, 363] width 155 height 39
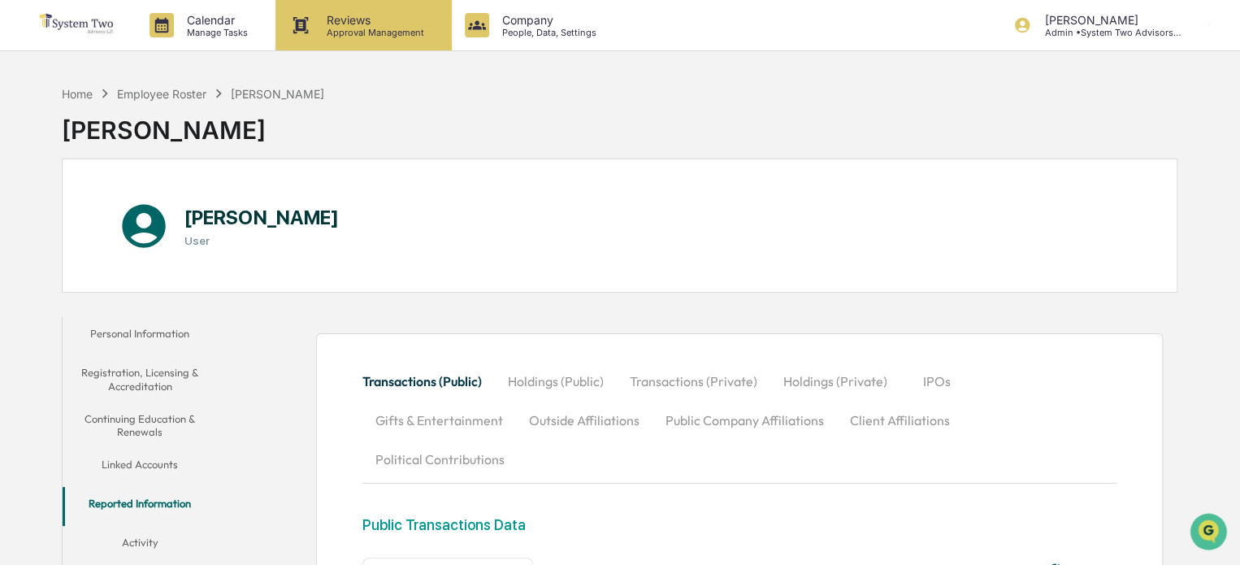
click at [369, 32] on p "Approval Management" at bounding box center [373, 32] width 119 height 11
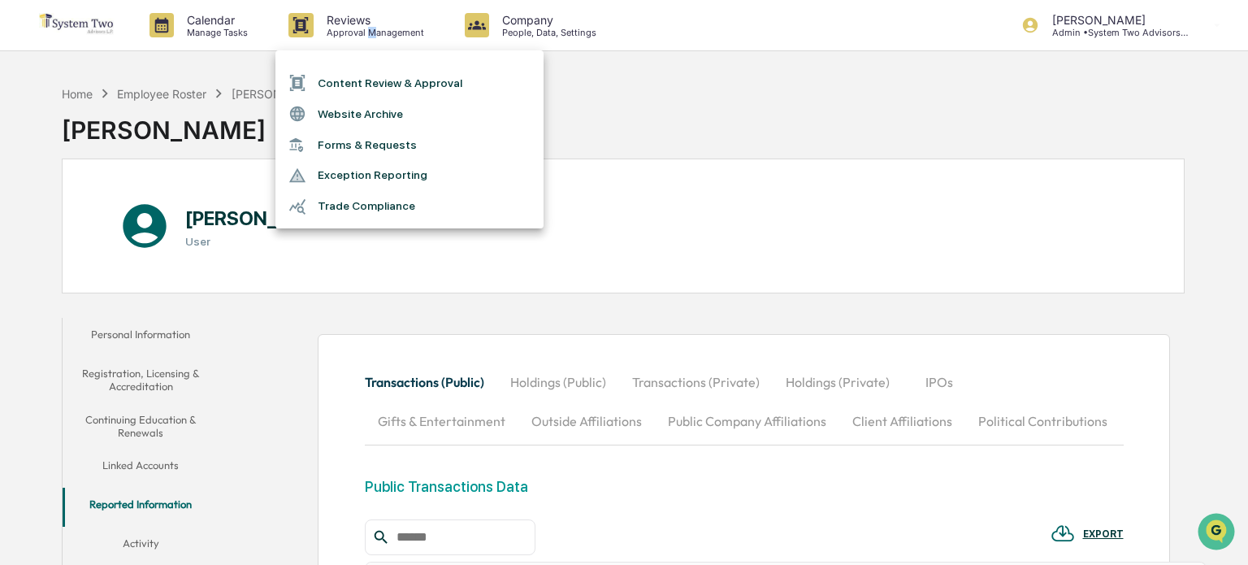
click at [432, 83] on li "Content Review & Approval" at bounding box center [409, 82] width 268 height 31
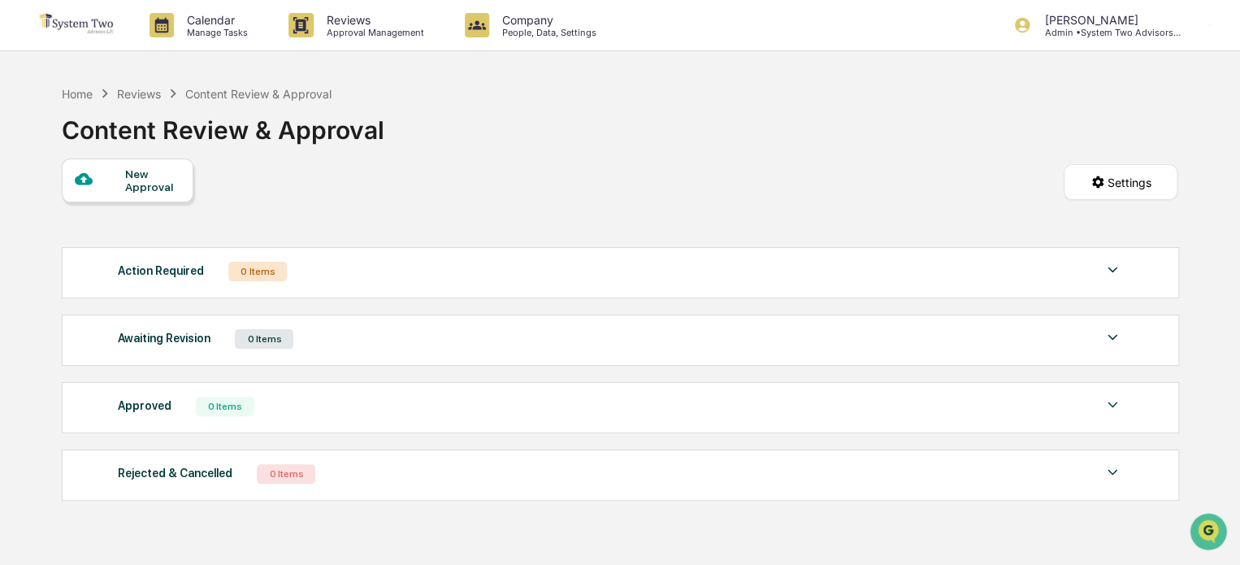
click at [173, 178] on div "New Approval" at bounding box center [152, 180] width 54 height 26
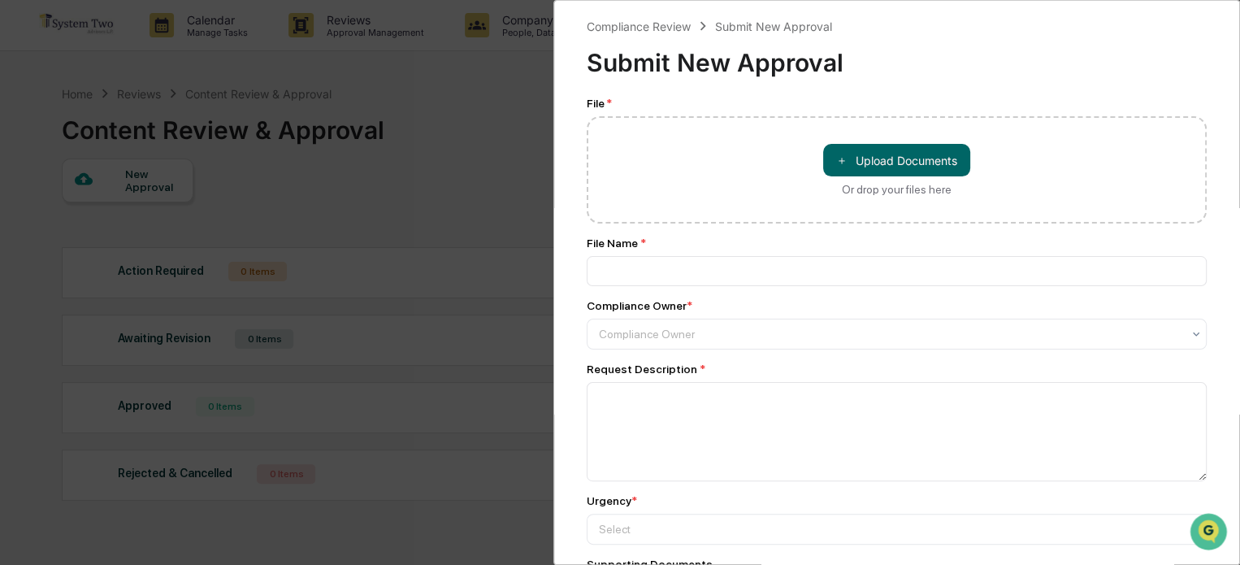
click at [985, 70] on div "Submit New Approval" at bounding box center [897, 56] width 620 height 42
click at [505, 119] on div "Compliance Review Submit New Approval Submit New Approval File * ＋ Upload Docum…" at bounding box center [620, 282] width 1240 height 565
